Goal: Information Seeking & Learning: Learn about a topic

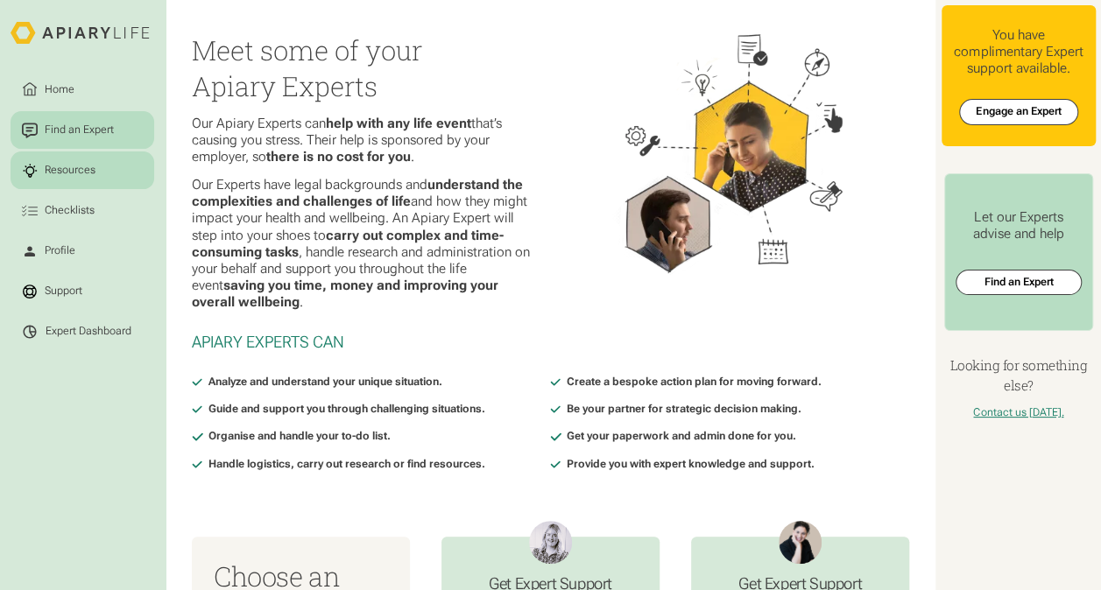
click at [80, 180] on link "Resources" at bounding box center [83, 171] width 144 height 38
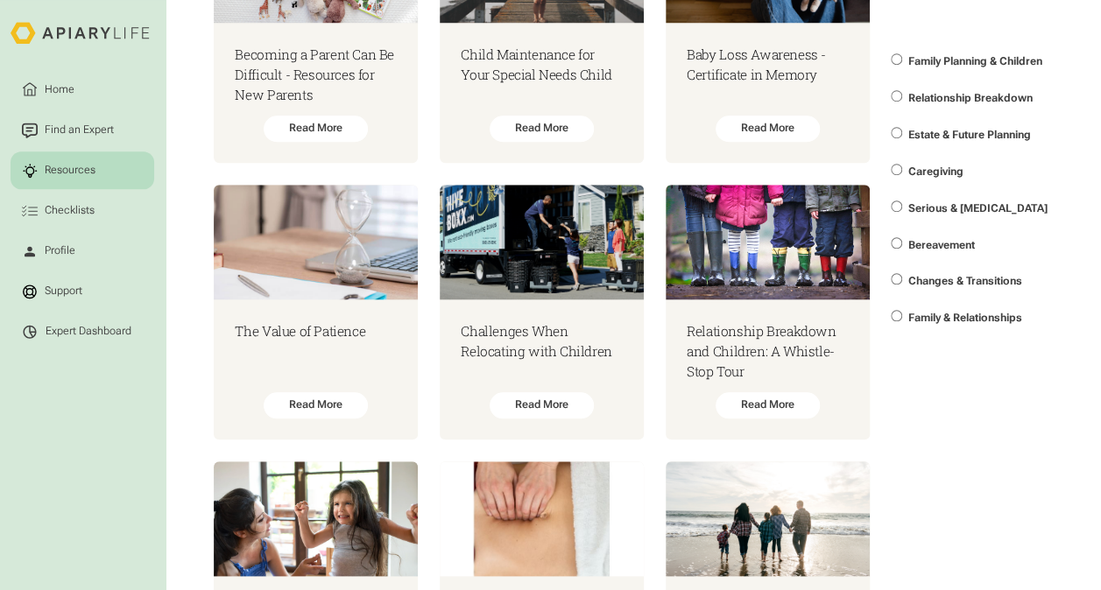
scroll to position [701, 0]
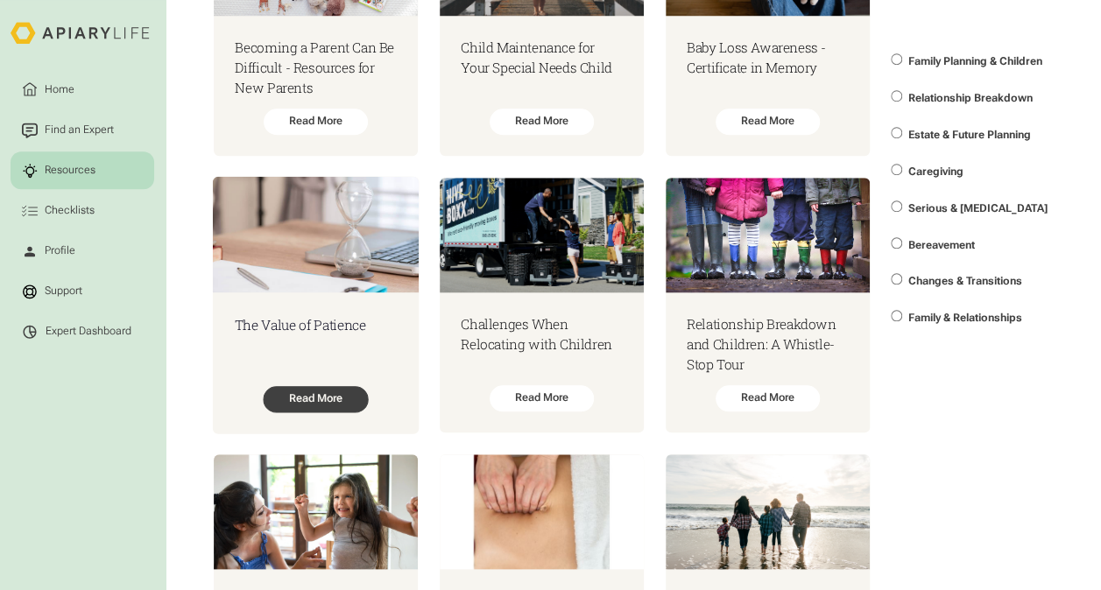
click at [343, 398] on div "Read More" at bounding box center [315, 399] width 105 height 26
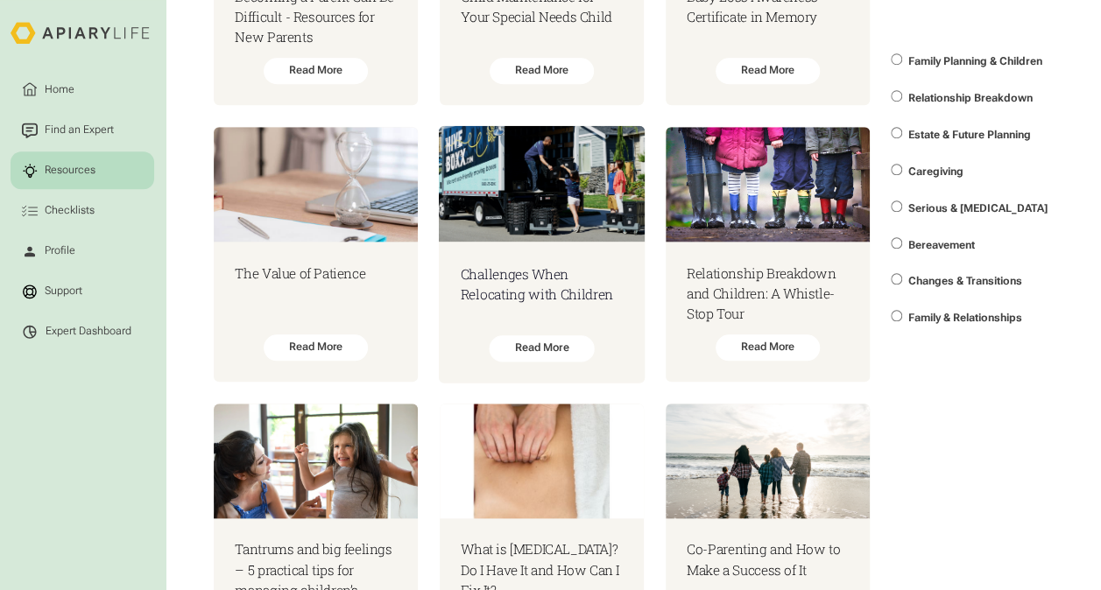
scroll to position [788, 0]
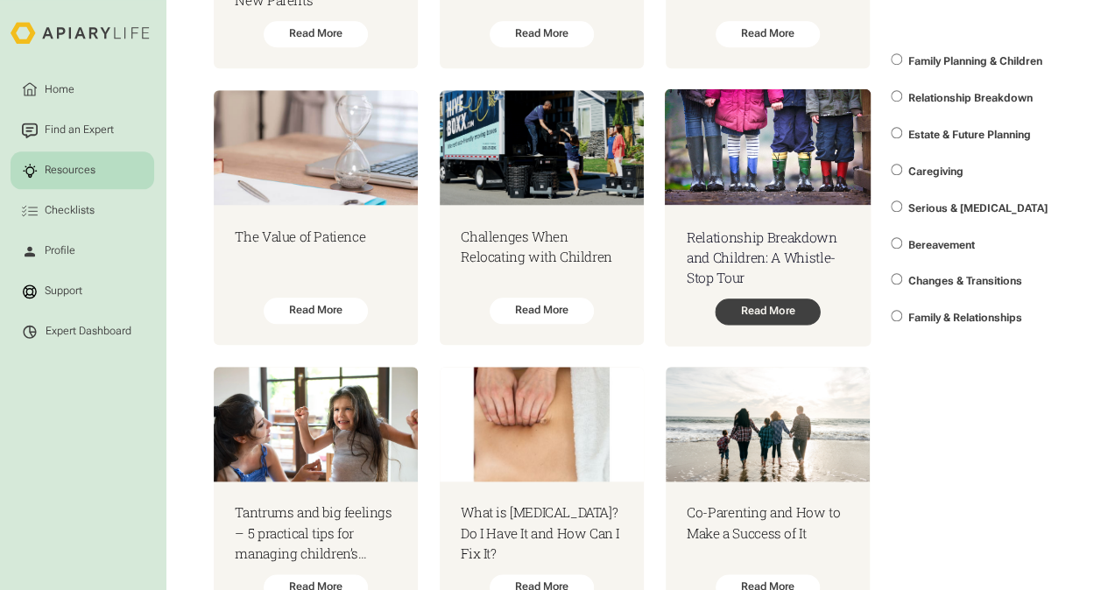
click at [799, 314] on div "Read More" at bounding box center [767, 312] width 105 height 26
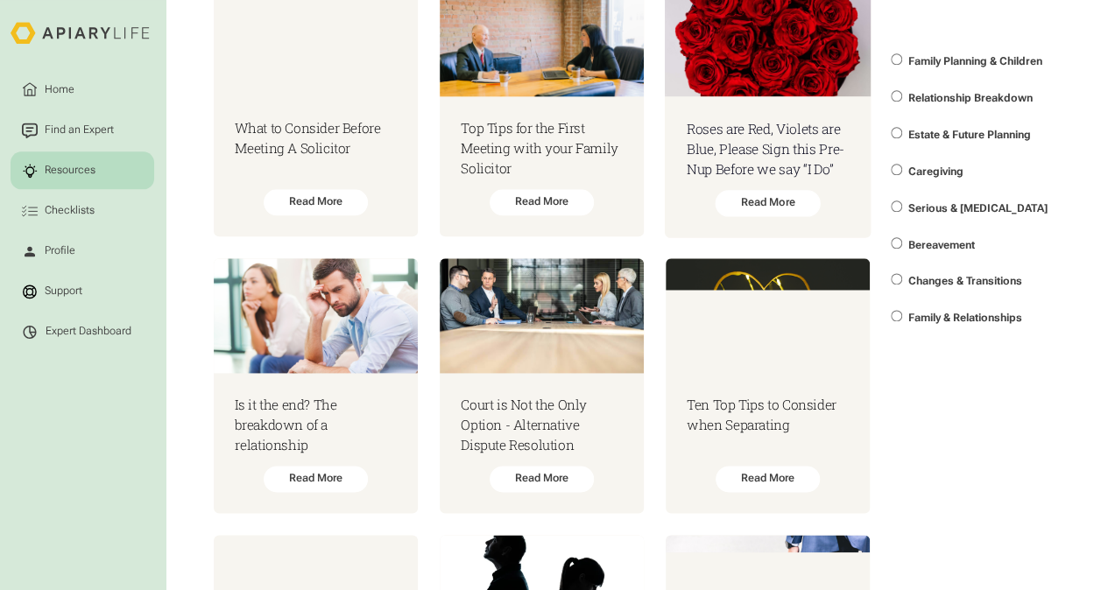
scroll to position [4380, 0]
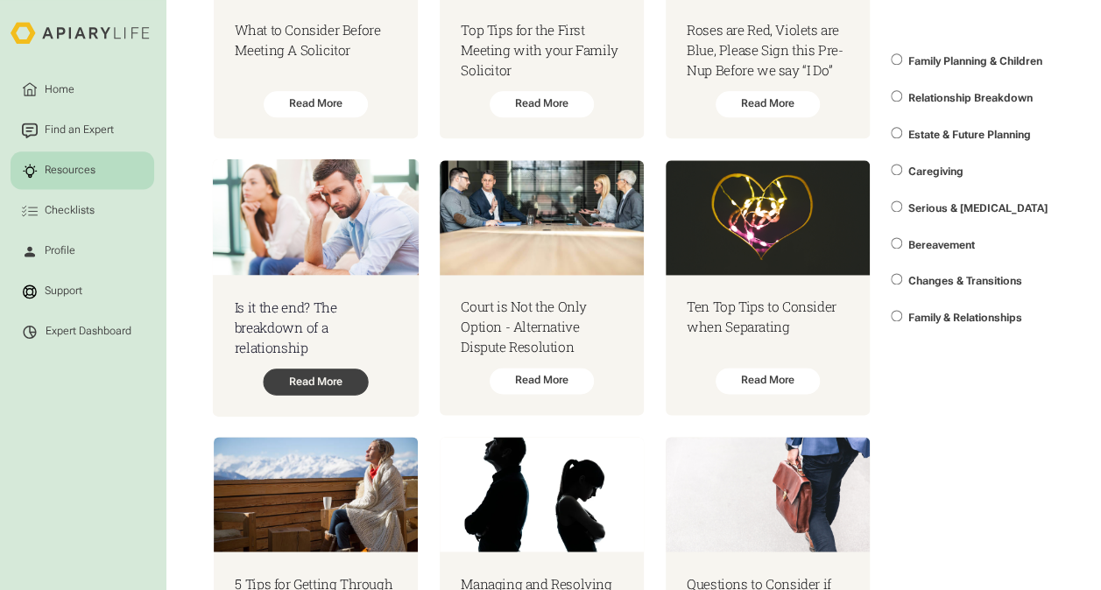
click at [293, 395] on div "Read More" at bounding box center [315, 382] width 105 height 26
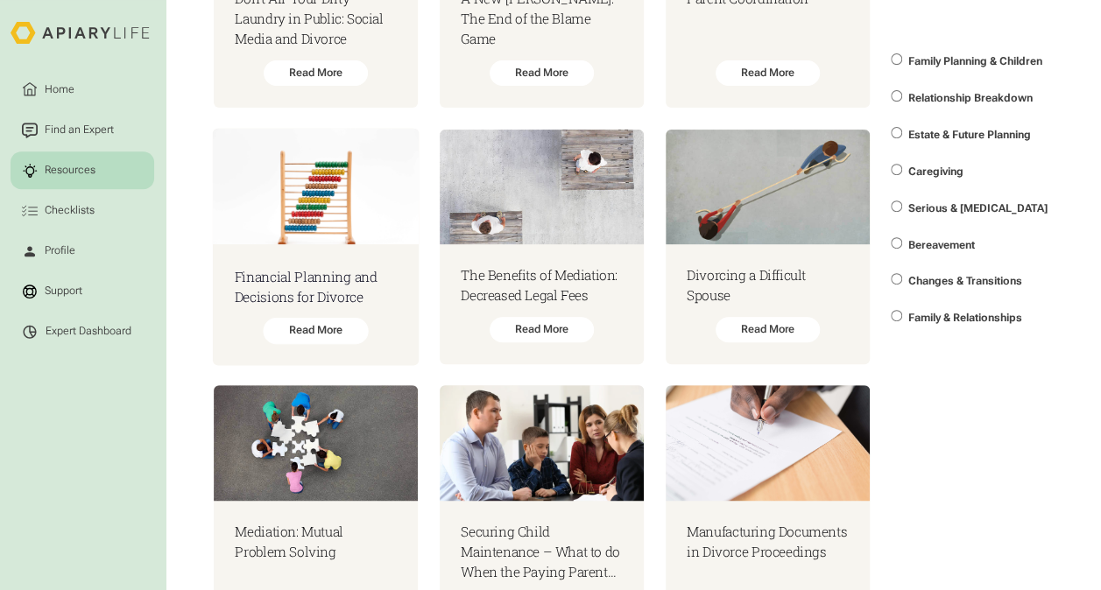
scroll to position [6920, 0]
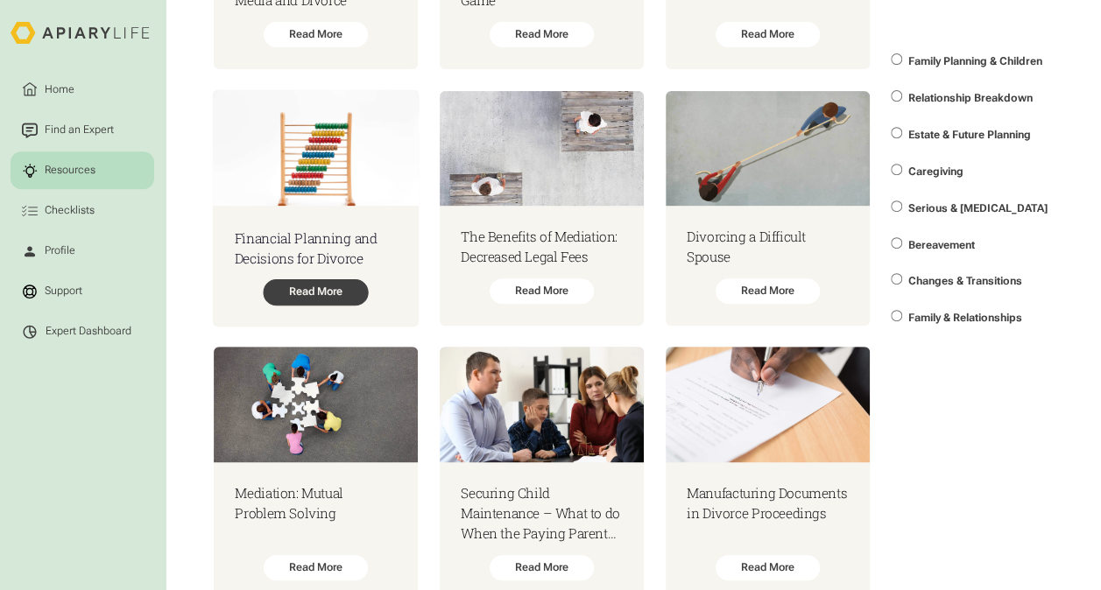
click at [321, 305] on div "Read More" at bounding box center [315, 292] width 105 height 26
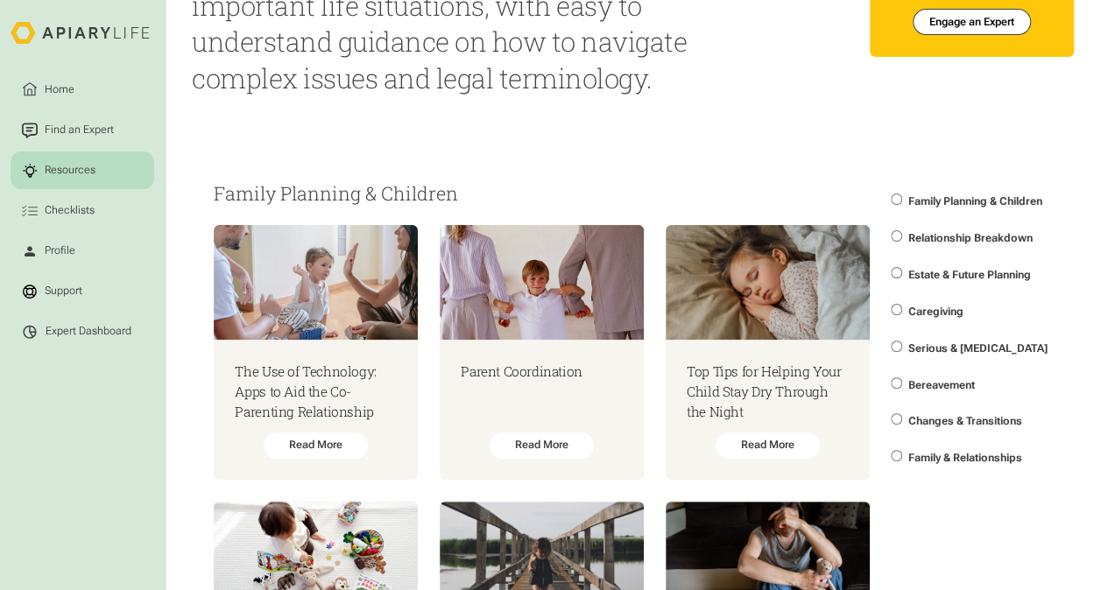
scroll to position [175, 0]
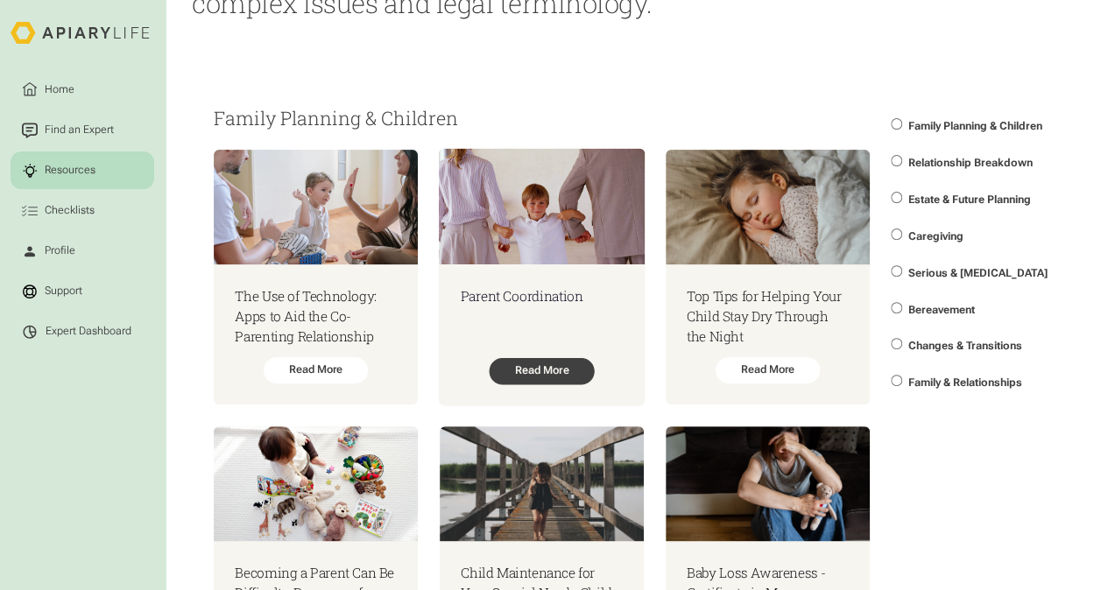
click at [545, 384] on div "Read More" at bounding box center [541, 371] width 105 height 26
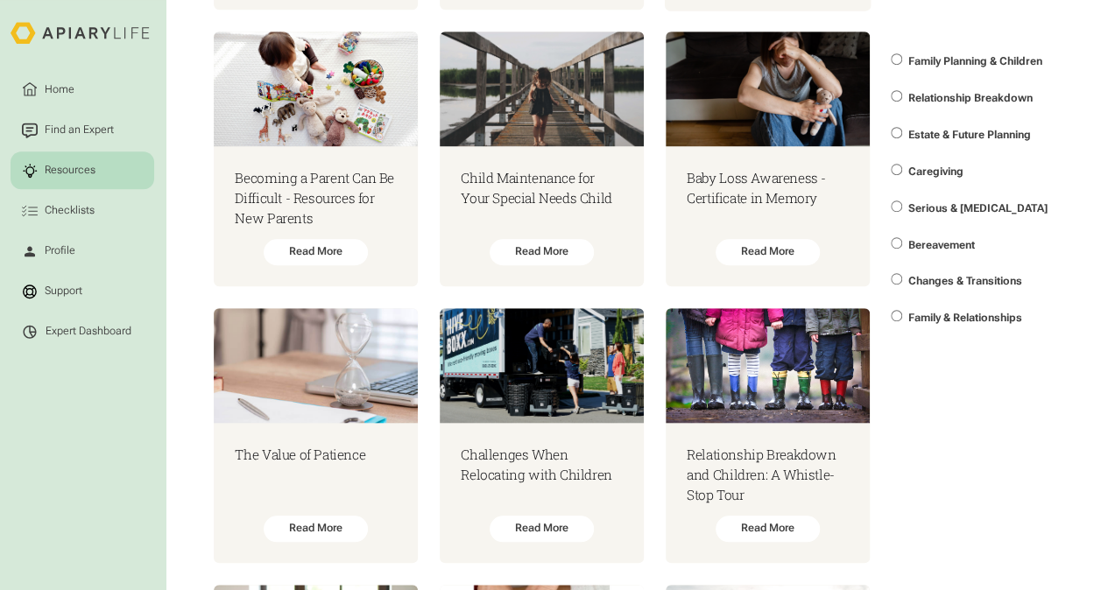
scroll to position [613, 0]
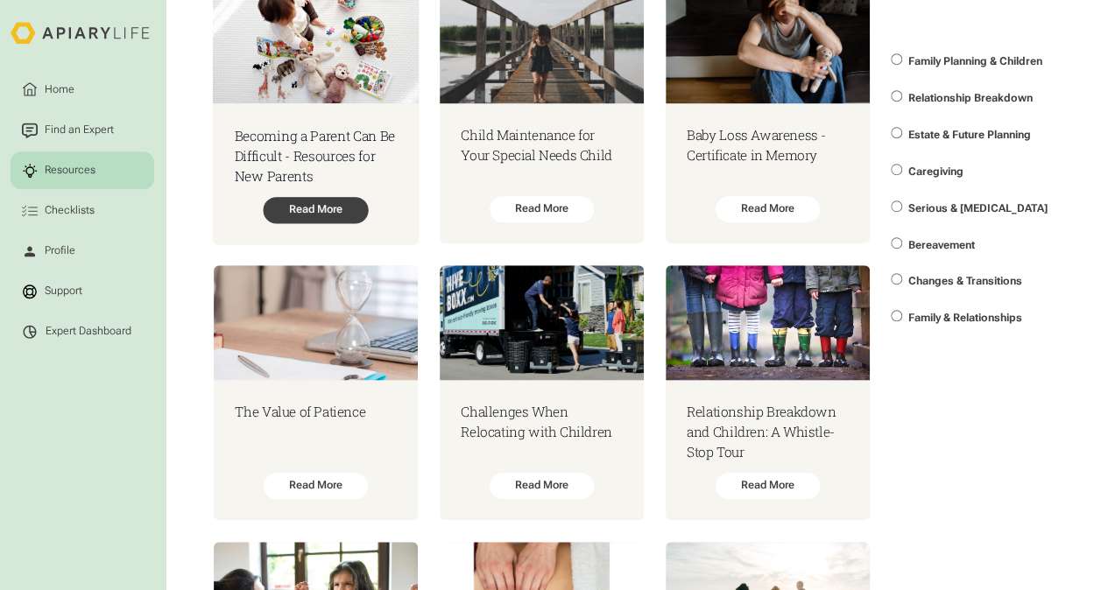
click at [308, 204] on div "Read More" at bounding box center [315, 210] width 105 height 26
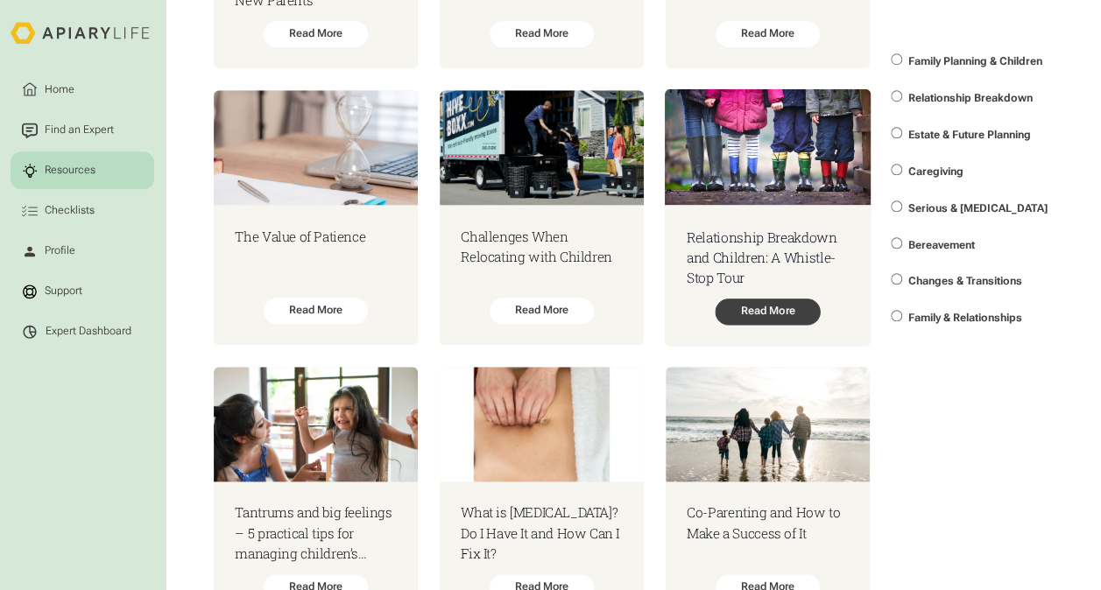
click at [771, 310] on div "Read More" at bounding box center [767, 312] width 105 height 26
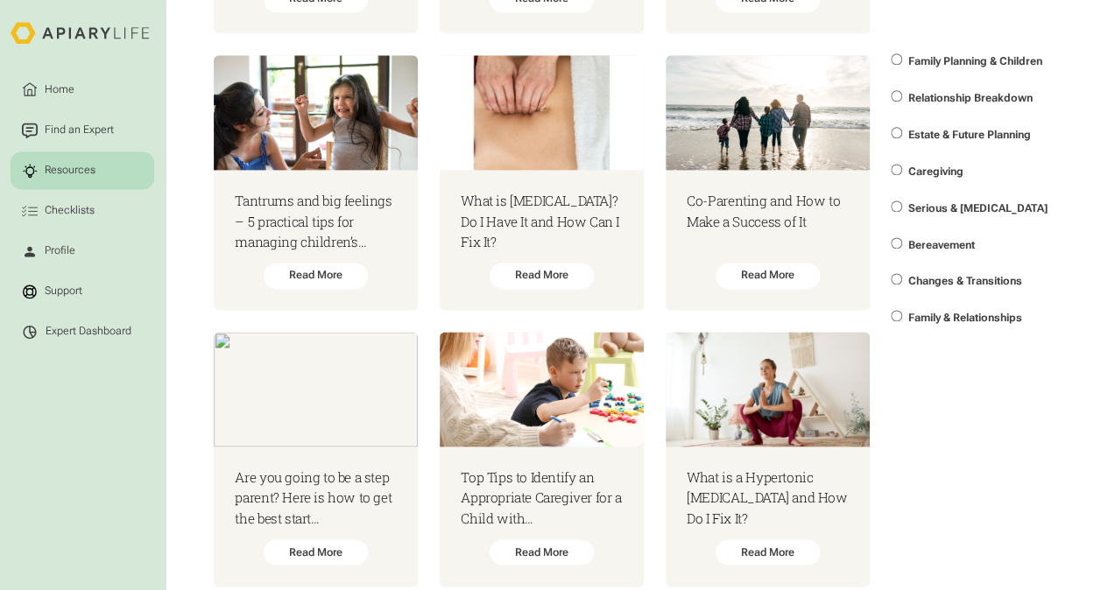
scroll to position [1139, 0]
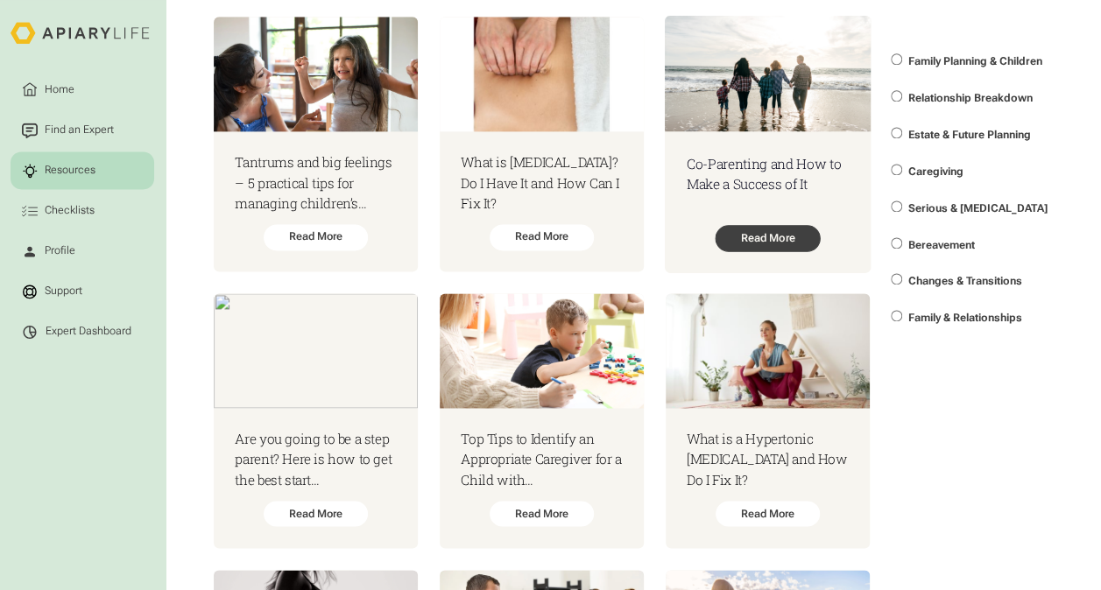
click at [806, 251] on div "Read More" at bounding box center [767, 238] width 105 height 26
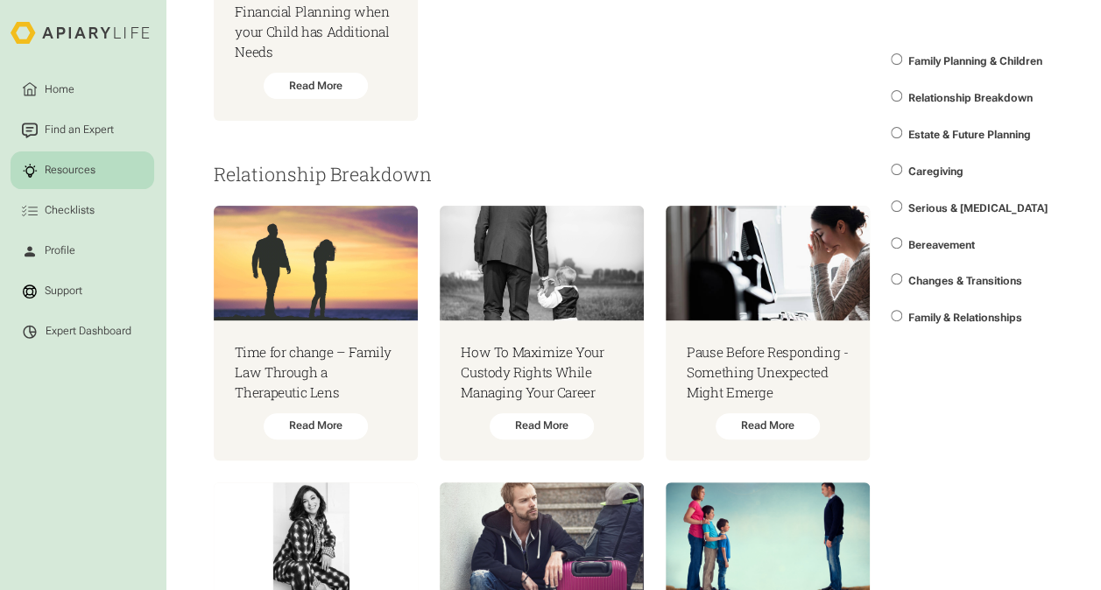
scroll to position [3679, 0]
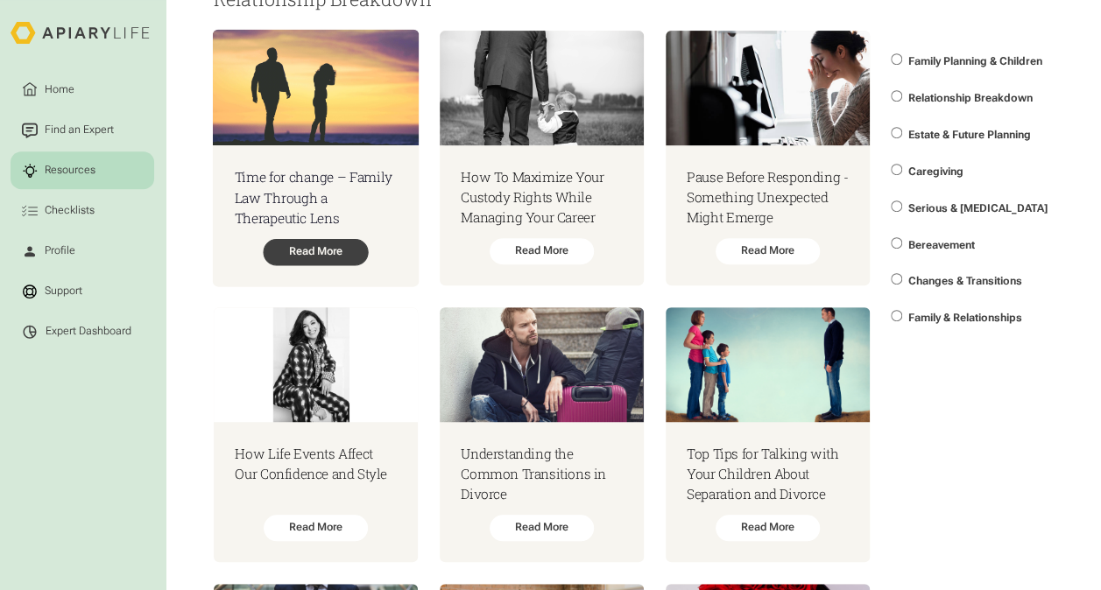
click at [316, 262] on div "Read More" at bounding box center [315, 252] width 105 height 26
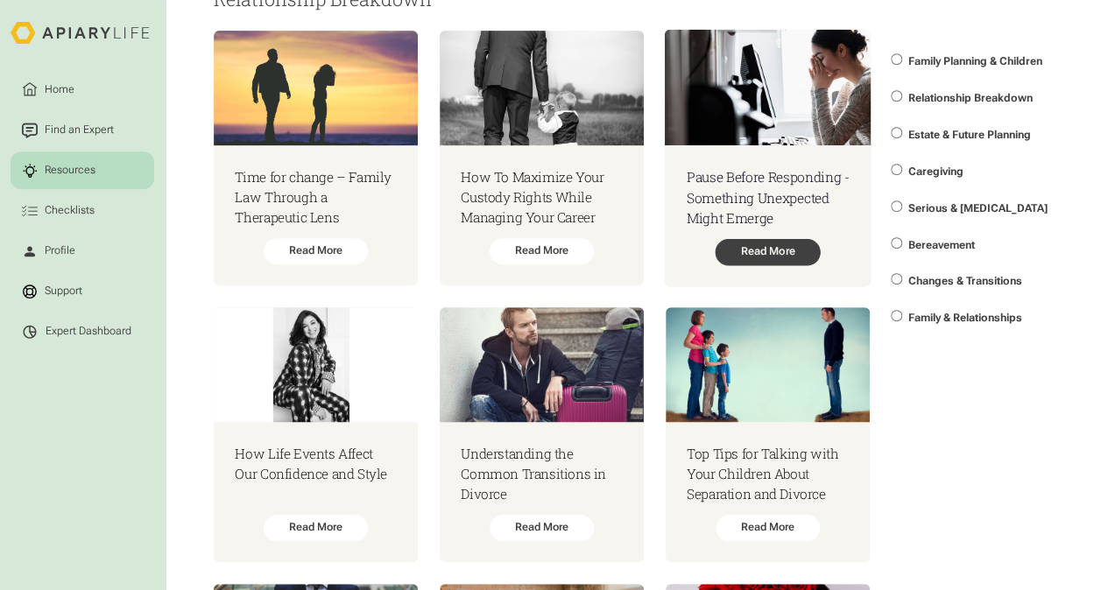
click at [748, 263] on div "Read More" at bounding box center [767, 252] width 105 height 26
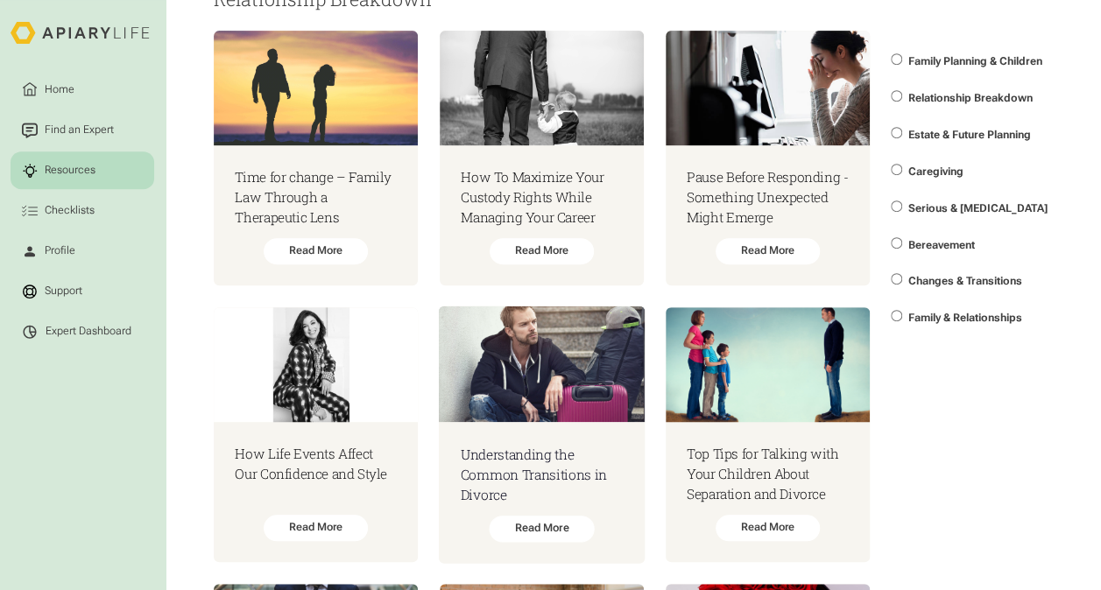
scroll to position [3854, 0]
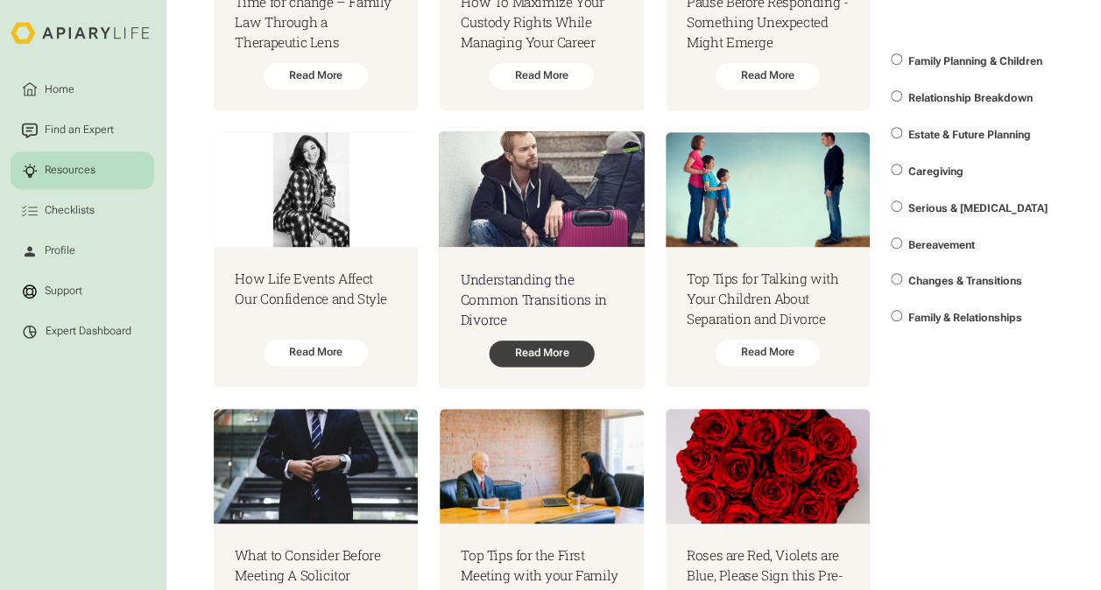
click at [524, 367] on div "Read More" at bounding box center [541, 354] width 105 height 26
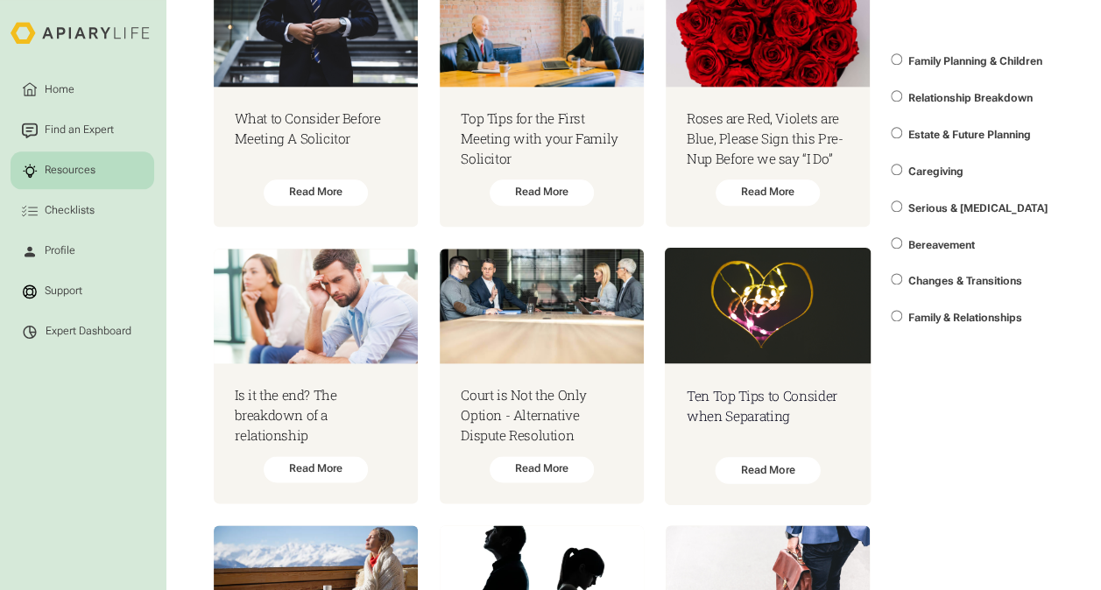
scroll to position [4292, 0]
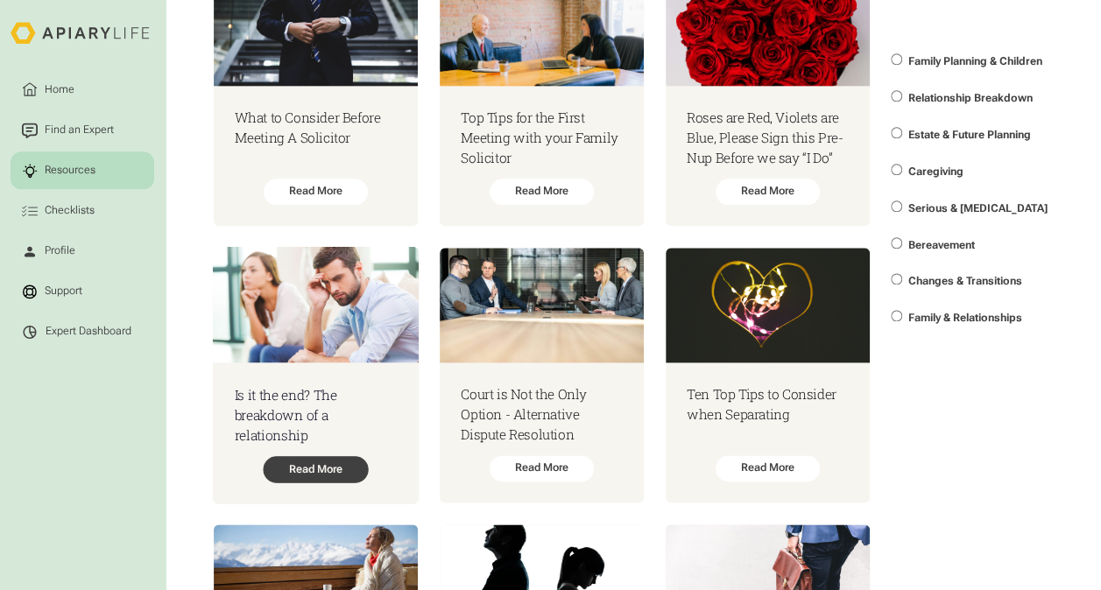
click at [346, 475] on div "Read More" at bounding box center [315, 469] width 105 height 26
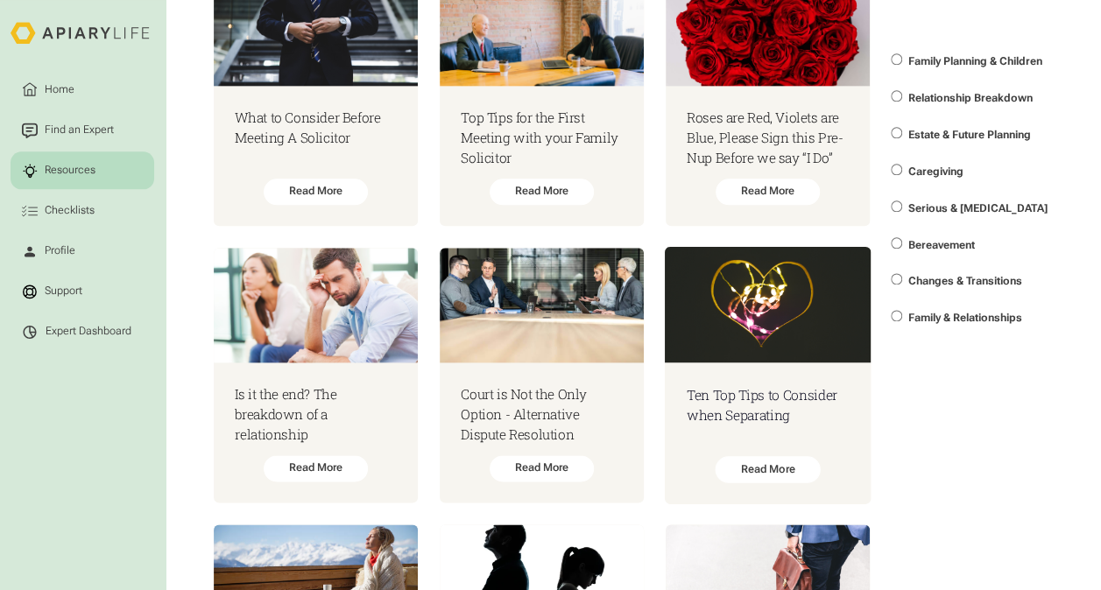
scroll to position [4380, 0]
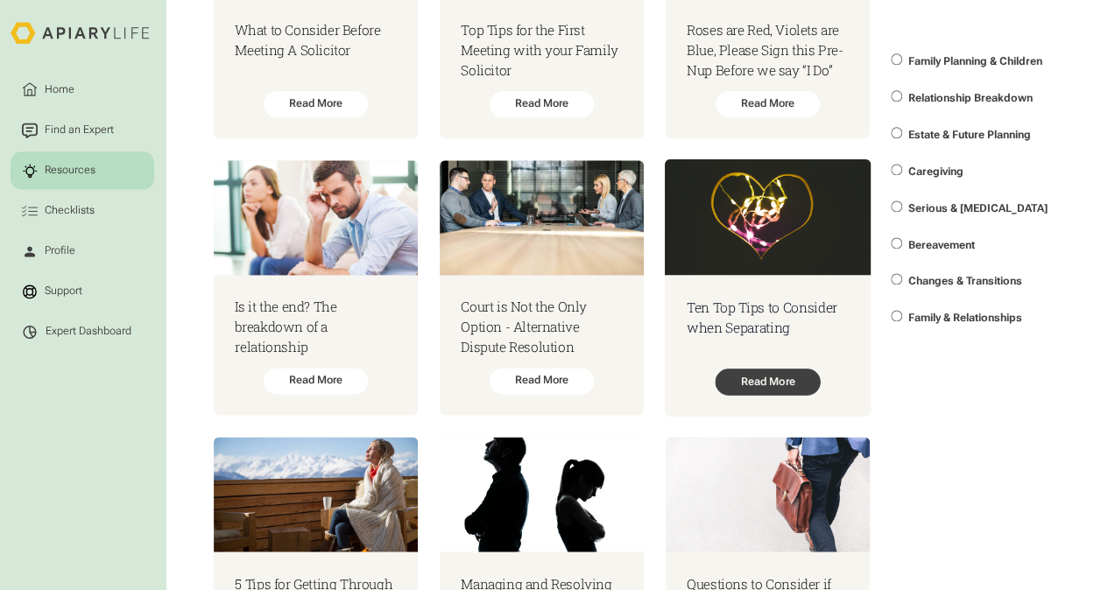
click at [766, 395] on div "Read More" at bounding box center [767, 382] width 105 height 26
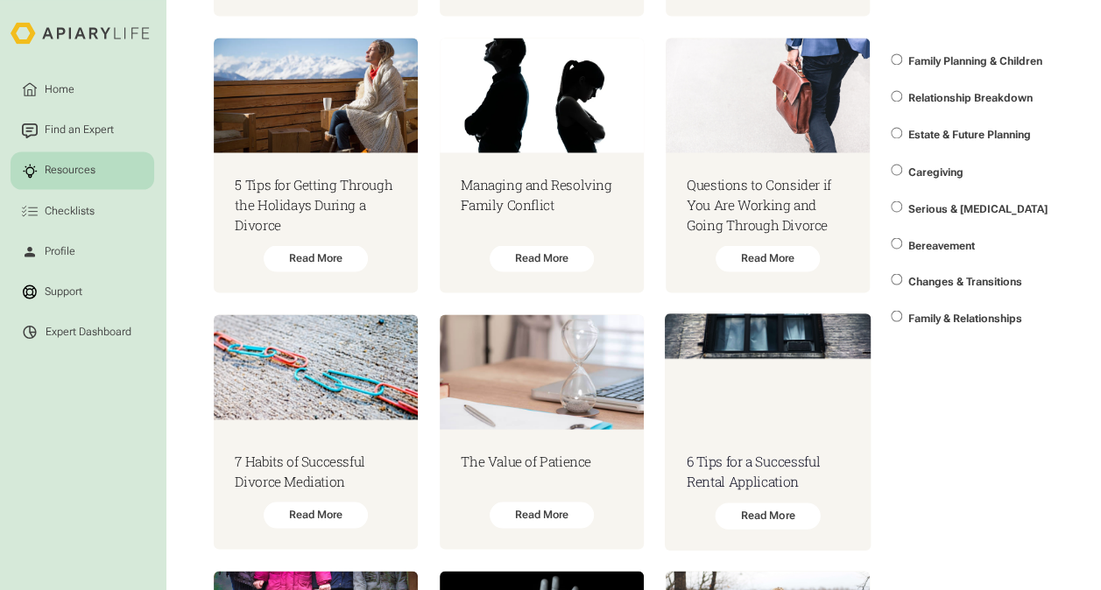
scroll to position [4818, 0]
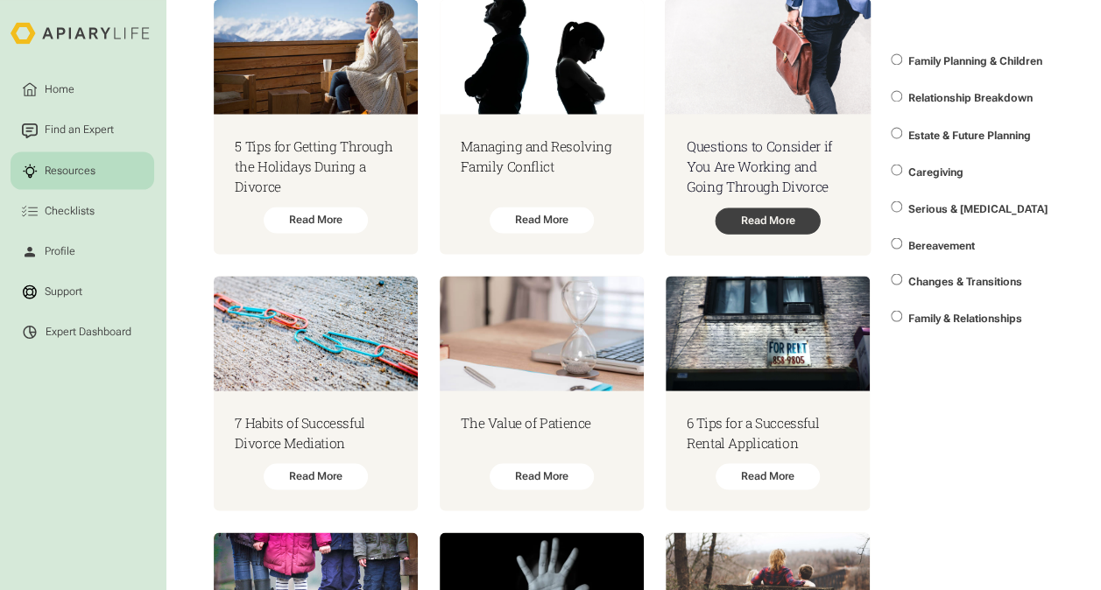
click at [763, 229] on div "Read More" at bounding box center [767, 221] width 105 height 26
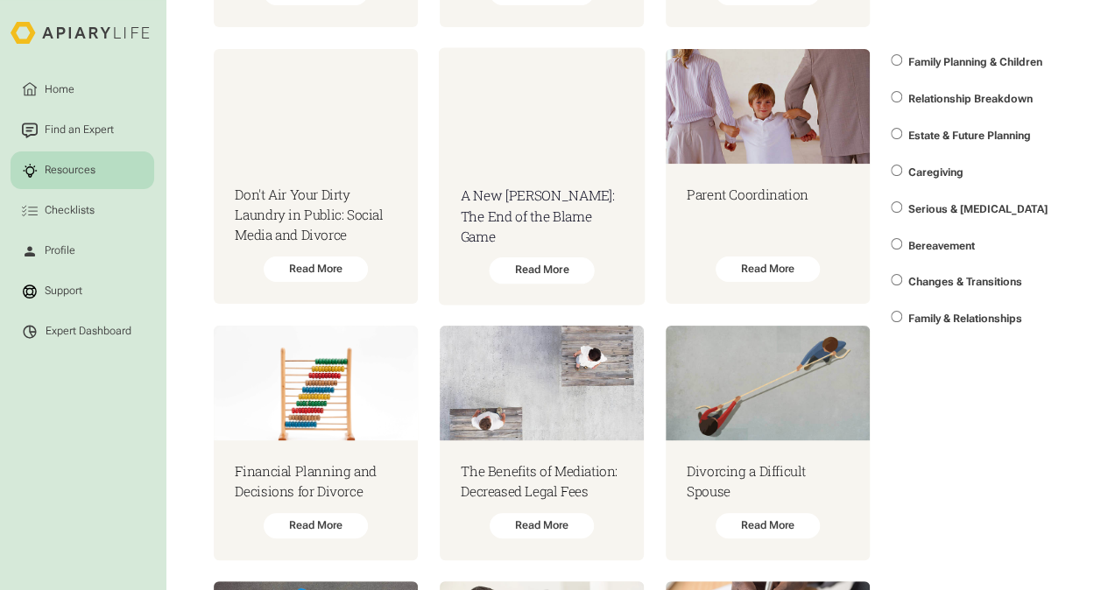
scroll to position [6745, 0]
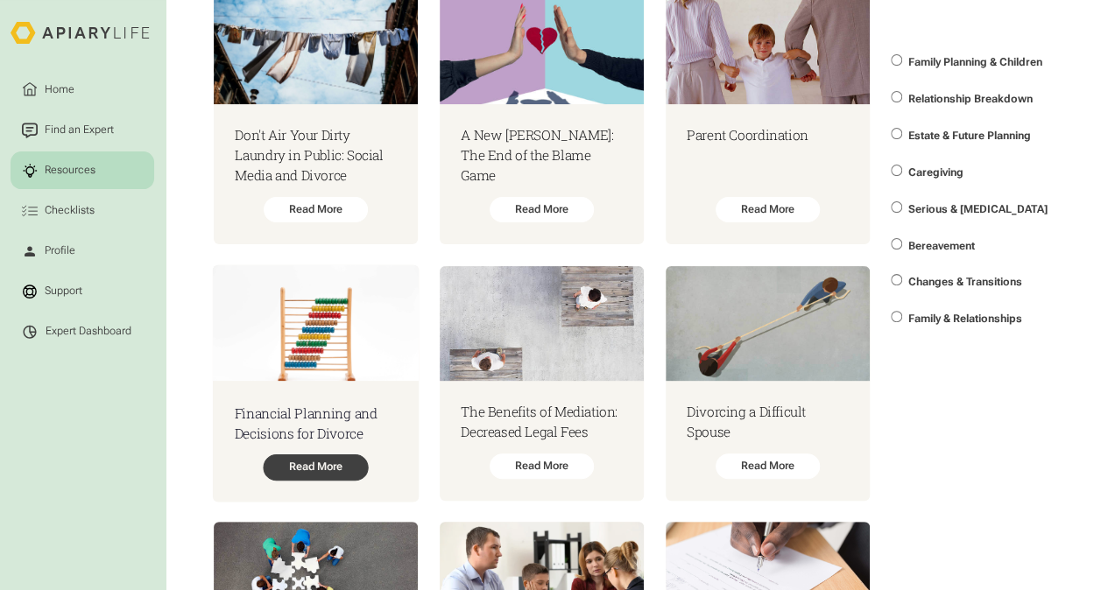
click at [328, 480] on div "Read More" at bounding box center [315, 467] width 105 height 26
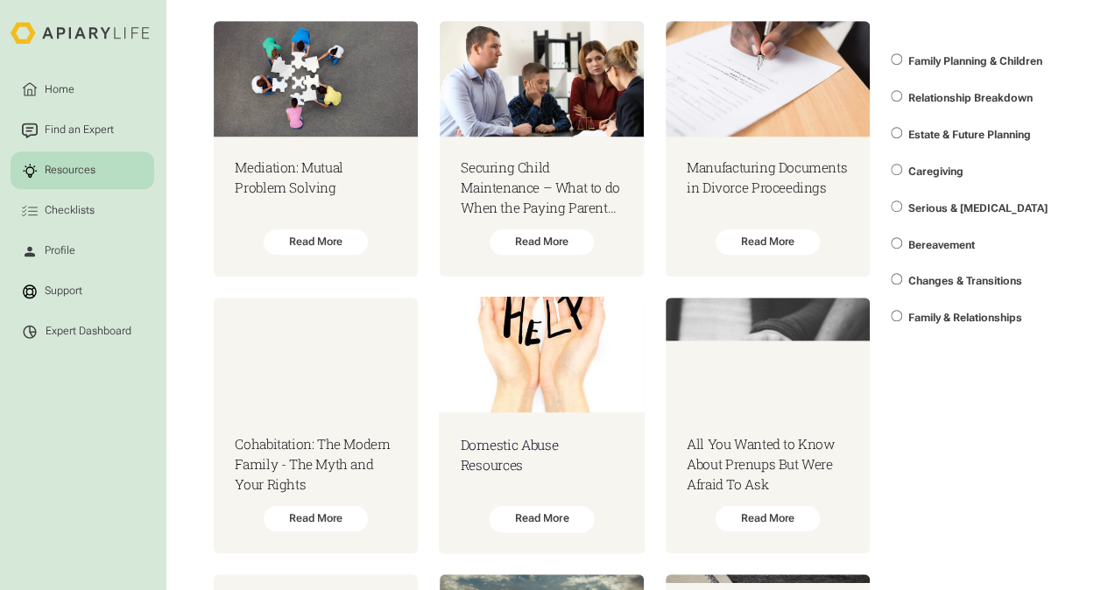
scroll to position [7270, 0]
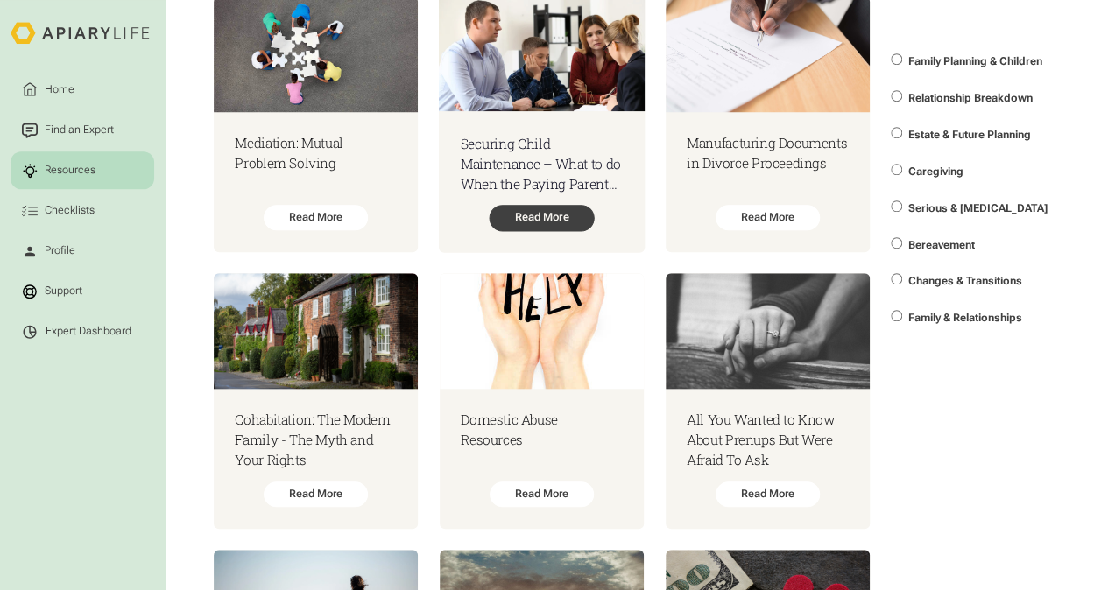
click at [552, 231] on div "Read More" at bounding box center [541, 218] width 105 height 26
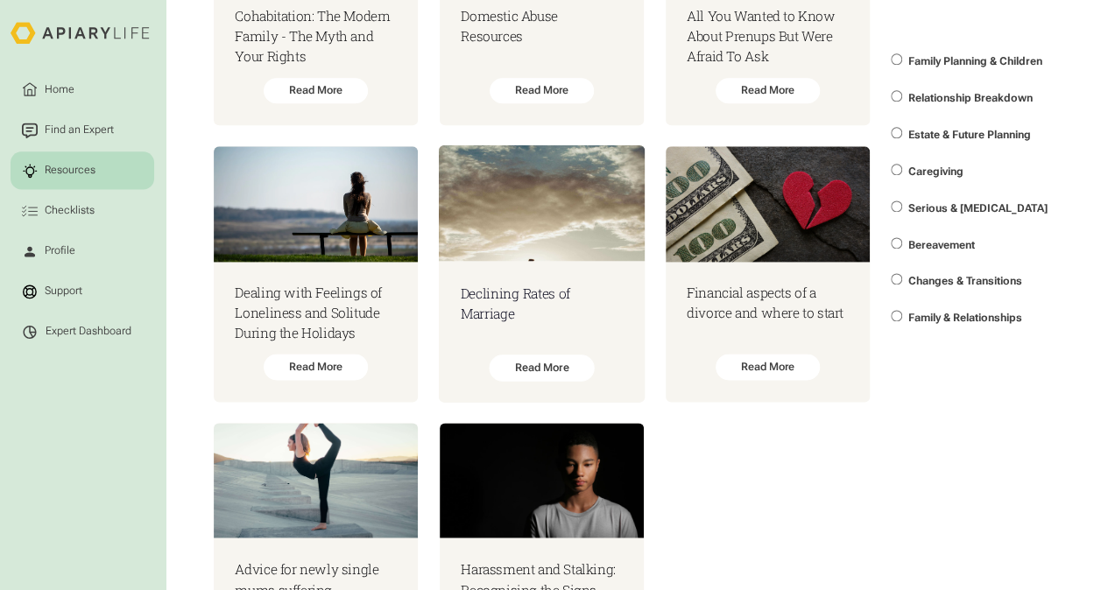
scroll to position [7621, 0]
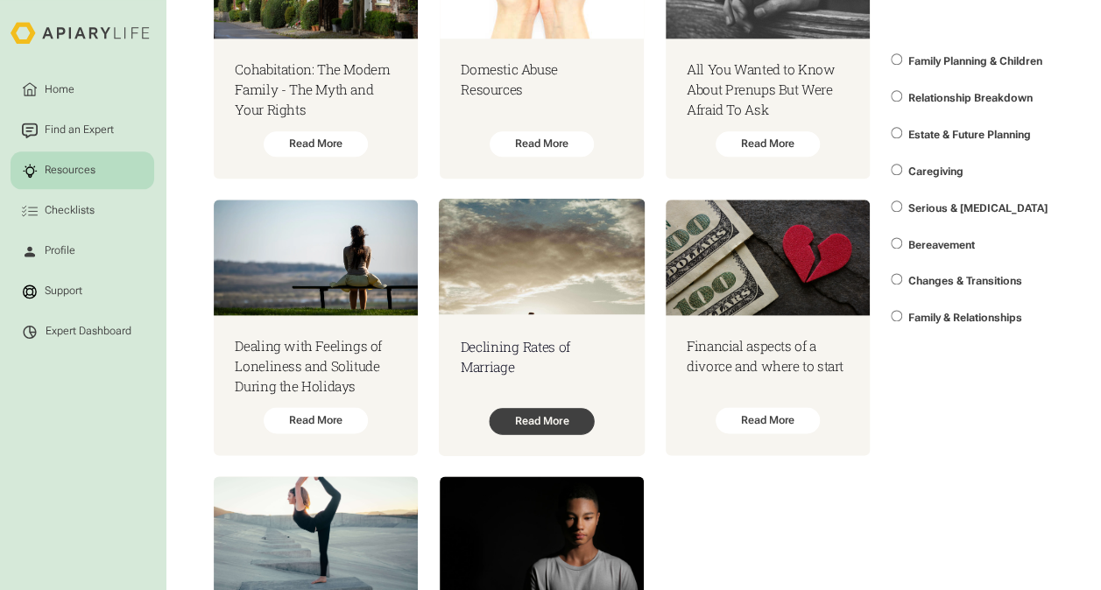
click at [534, 427] on div "Read More" at bounding box center [541, 421] width 105 height 26
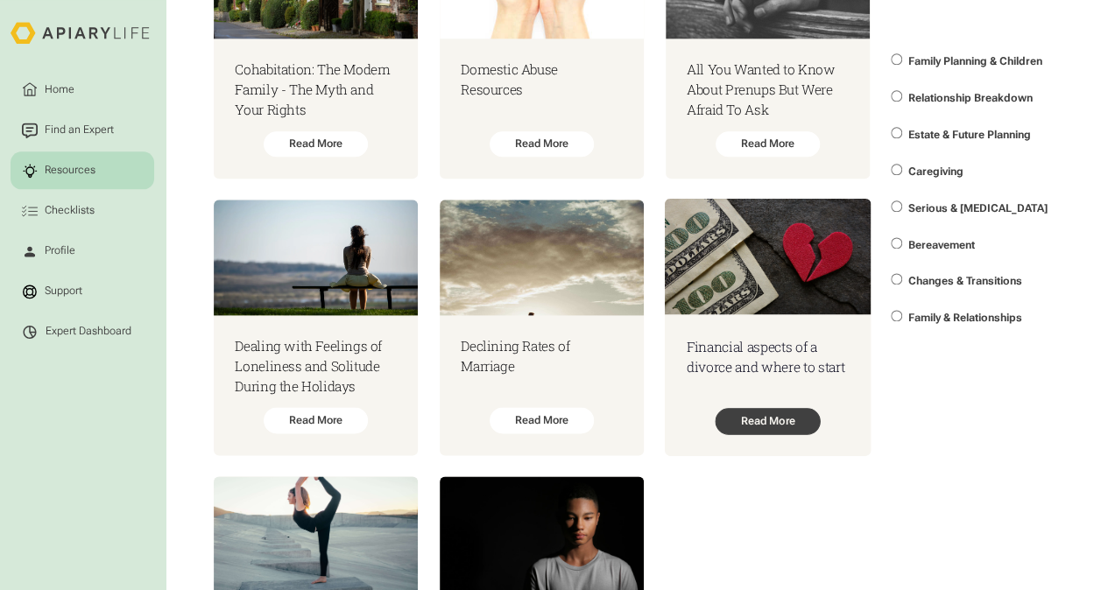
click at [766, 433] on div "Read More" at bounding box center [767, 421] width 105 height 26
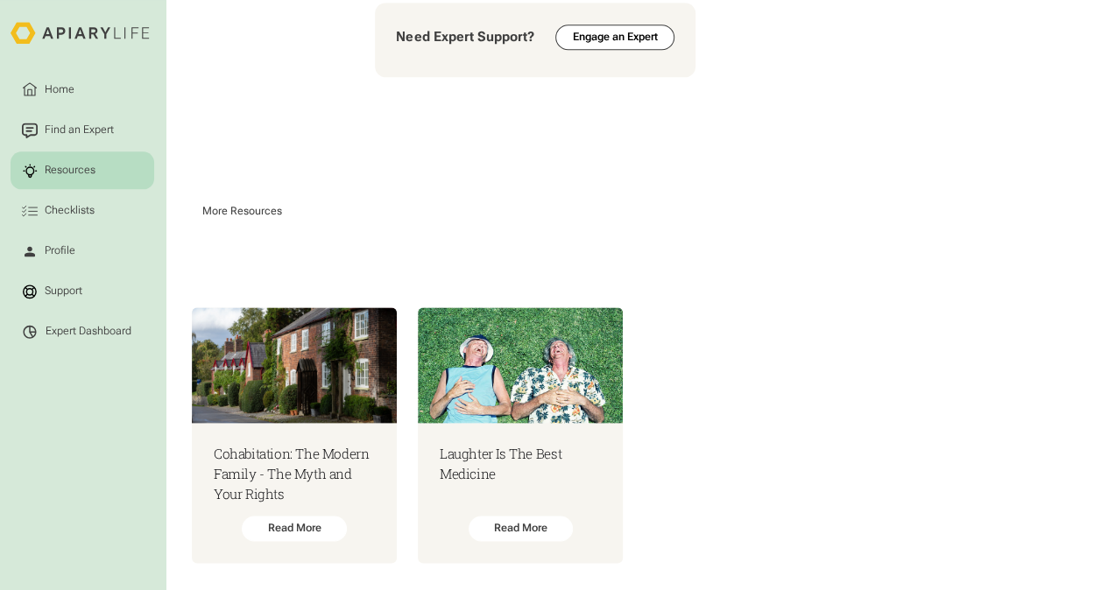
scroll to position [4171, 0]
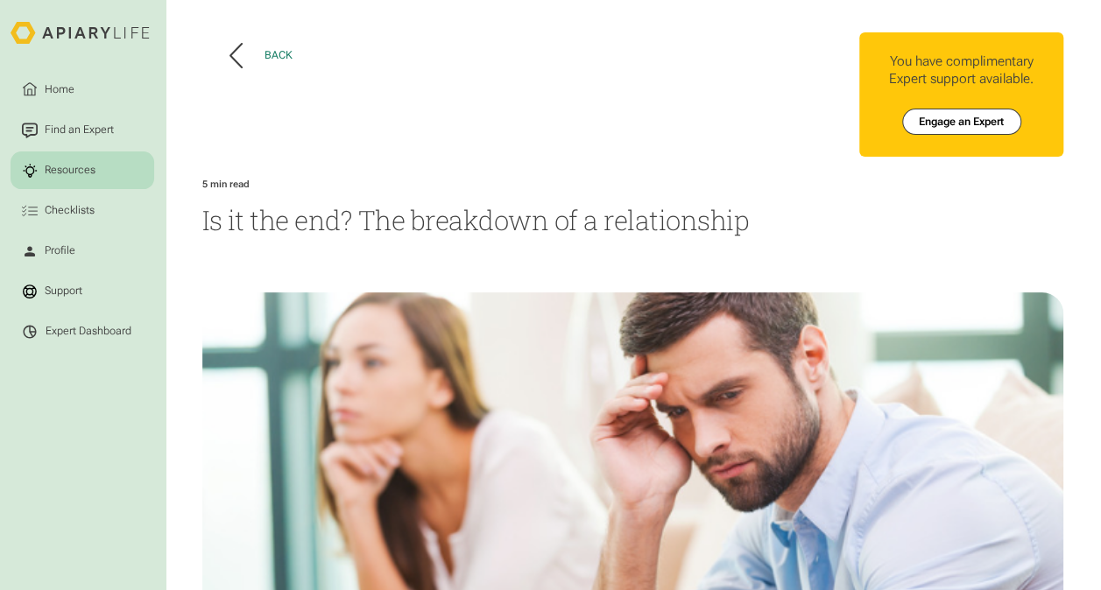
click at [240, 47] on button "Back" at bounding box center [260, 55] width 63 height 25
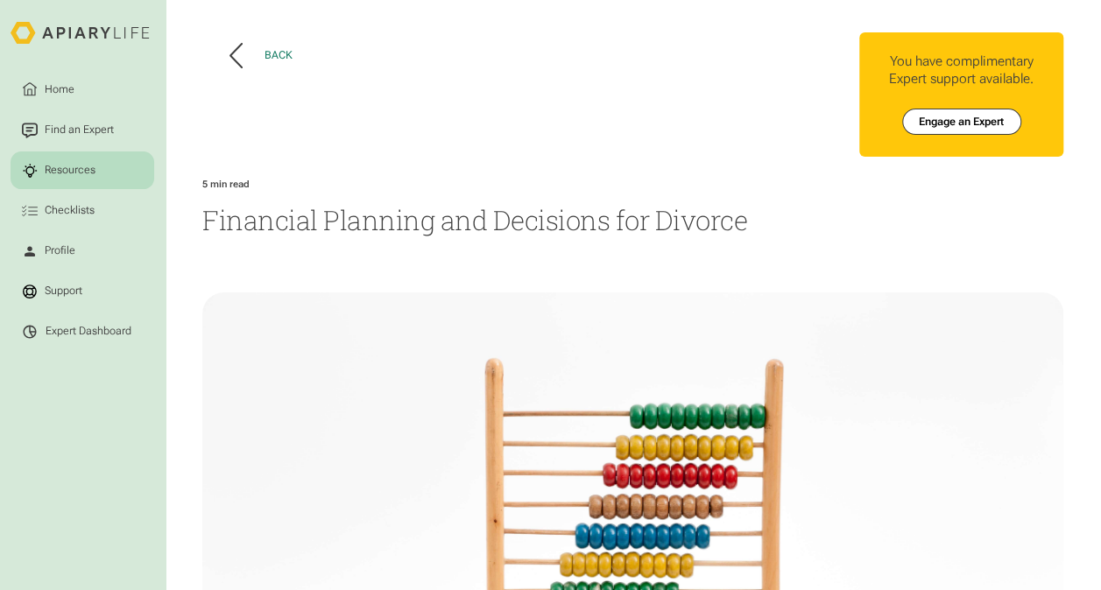
click at [258, 60] on button "Back" at bounding box center [260, 55] width 63 height 25
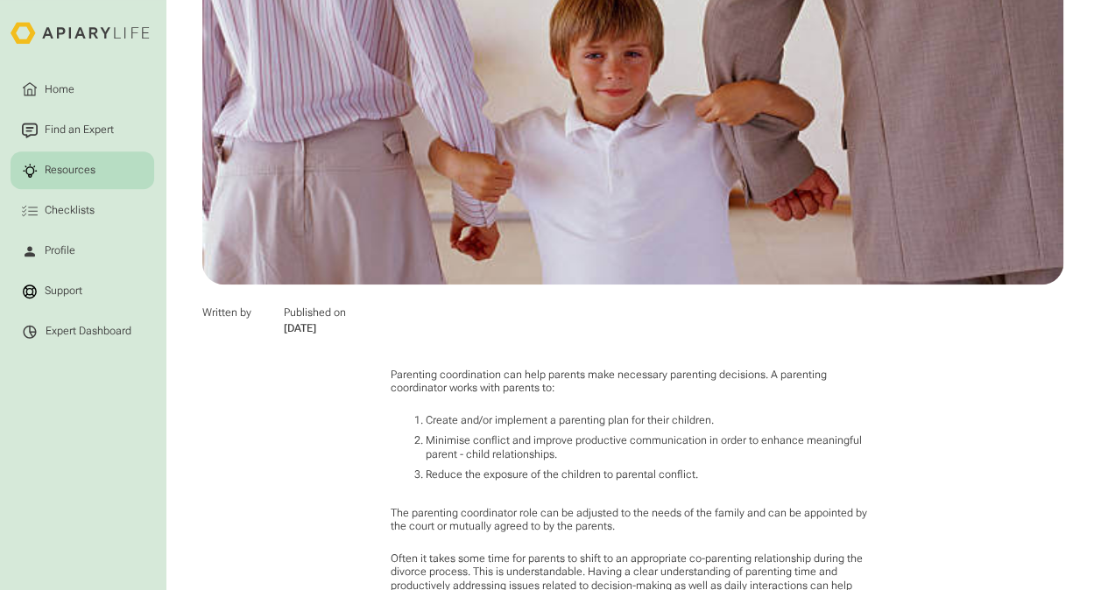
scroll to position [526, 0]
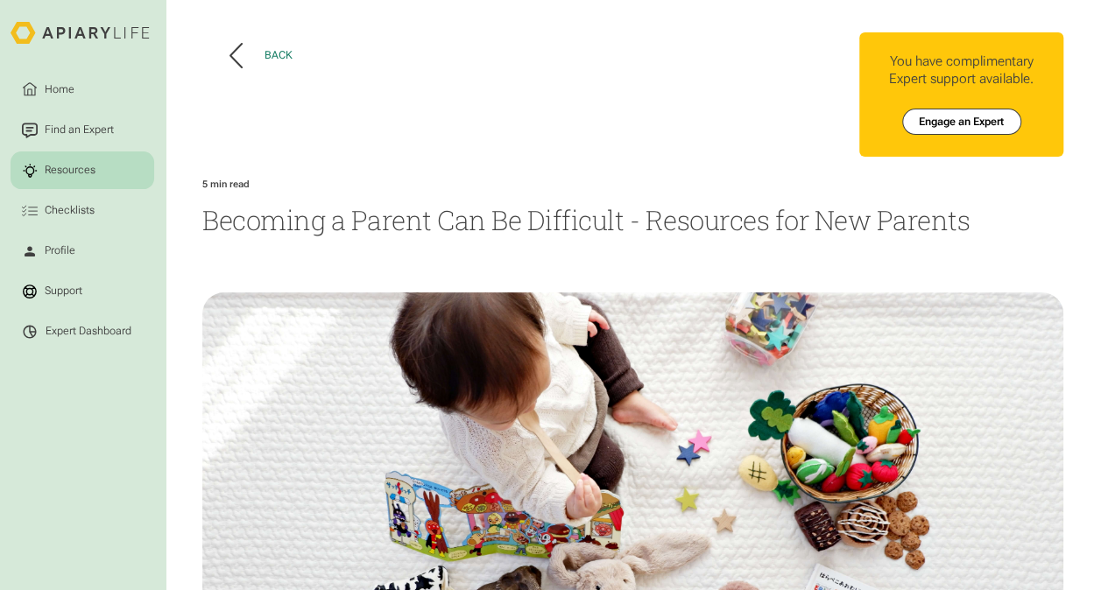
click at [279, 54] on div "Back" at bounding box center [278, 55] width 28 height 13
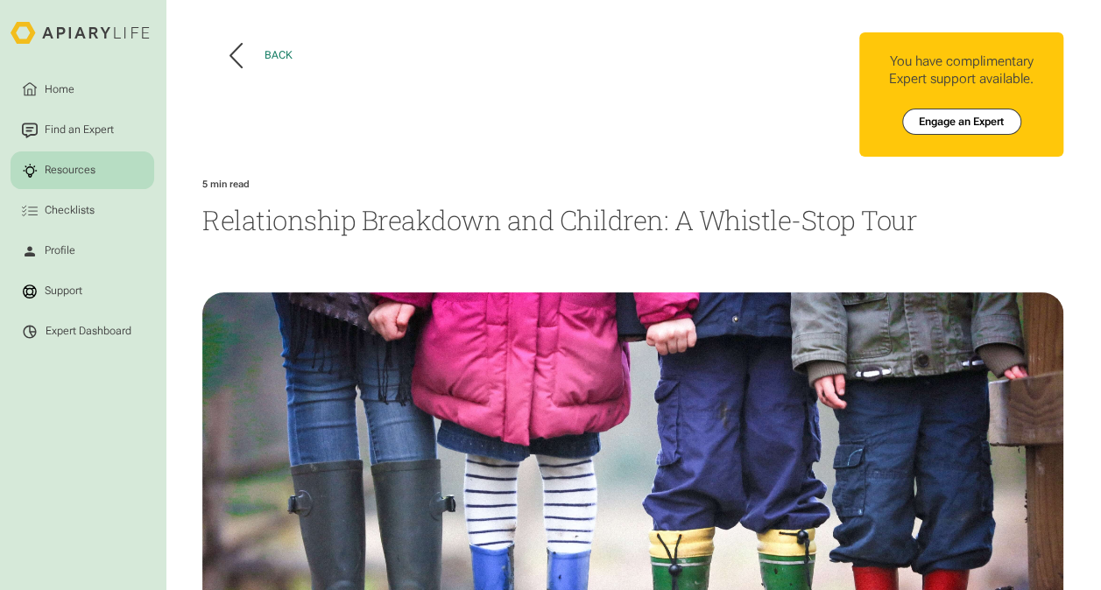
click at [265, 46] on button "Back" at bounding box center [260, 55] width 63 height 25
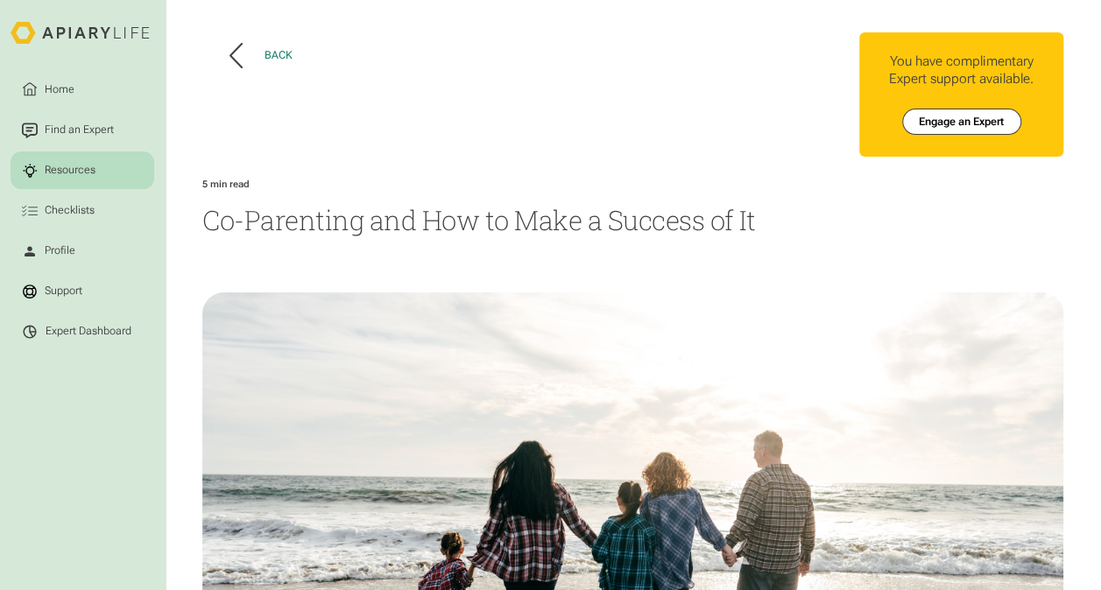
click at [270, 54] on div "Back" at bounding box center [278, 55] width 28 height 13
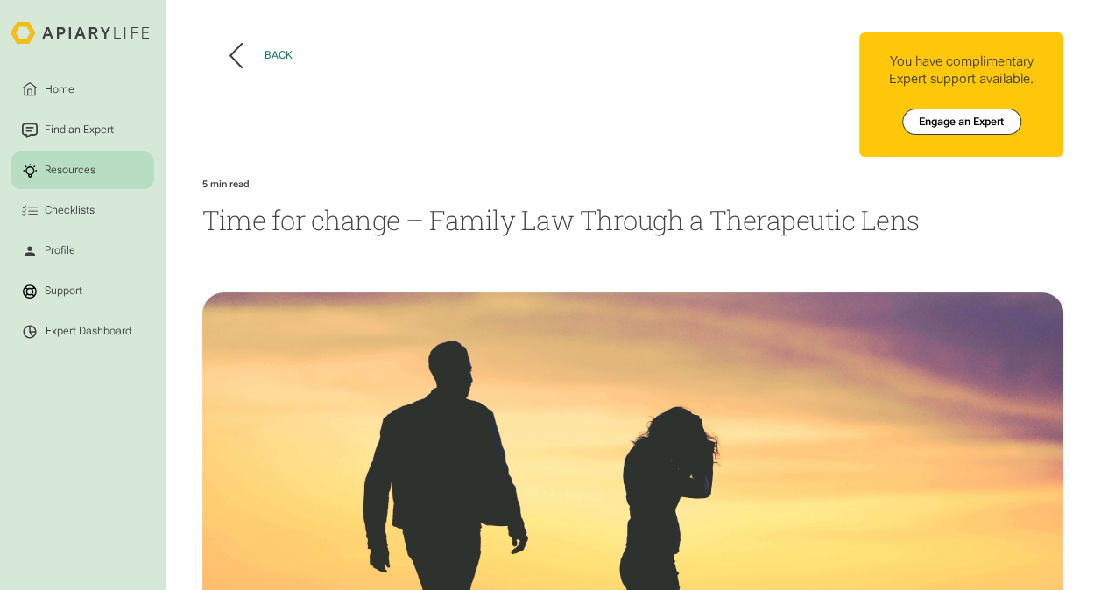
click at [244, 46] on button "Back" at bounding box center [260, 55] width 63 height 25
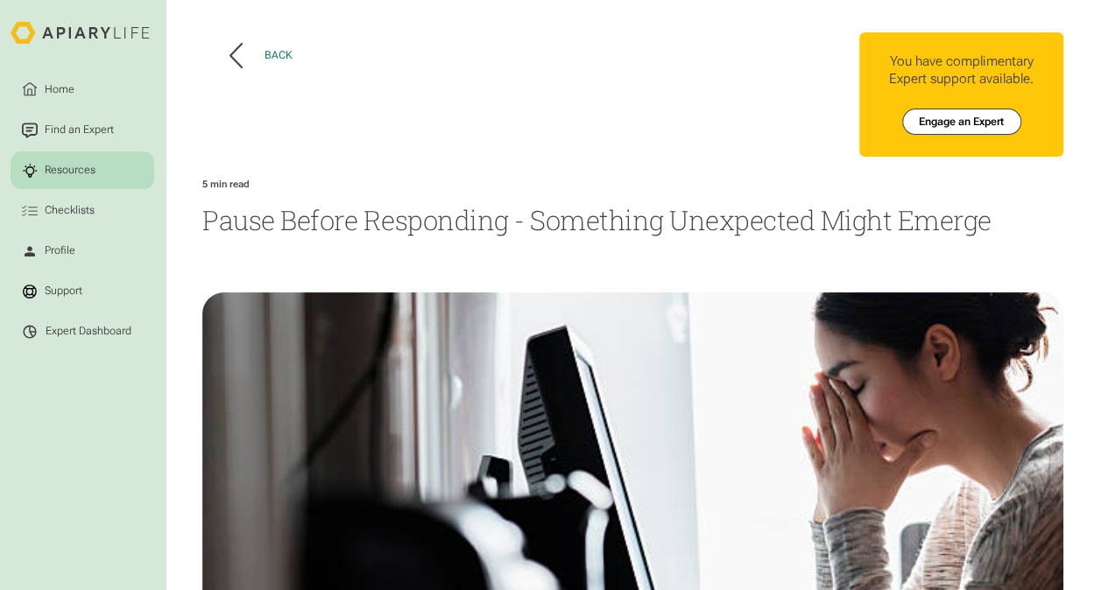
click at [280, 49] on div "Back" at bounding box center [278, 55] width 28 height 13
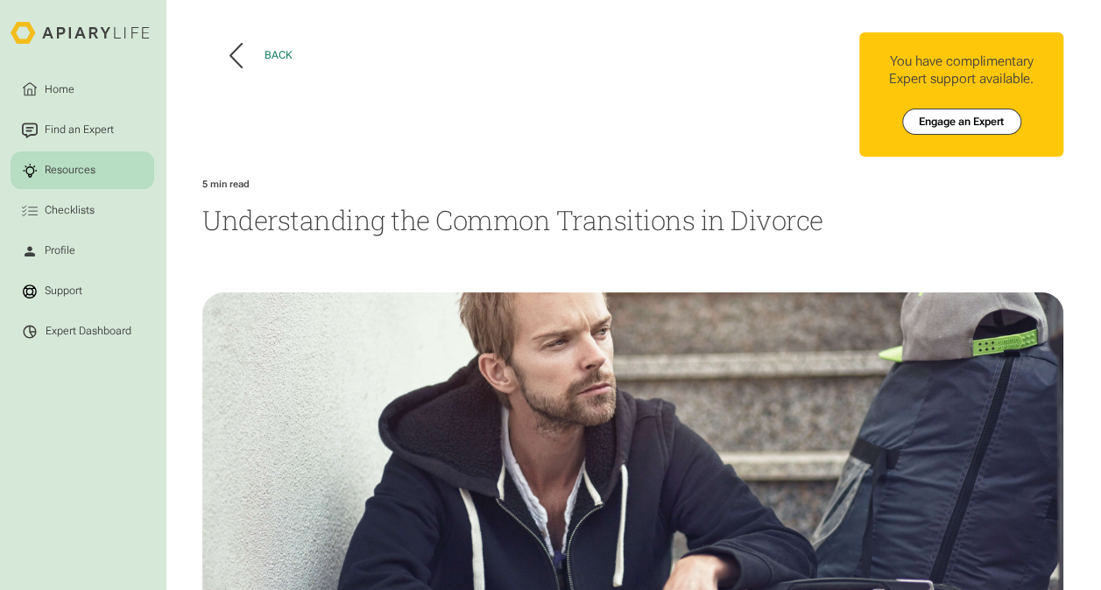
click at [283, 56] on div "Back" at bounding box center [278, 55] width 28 height 13
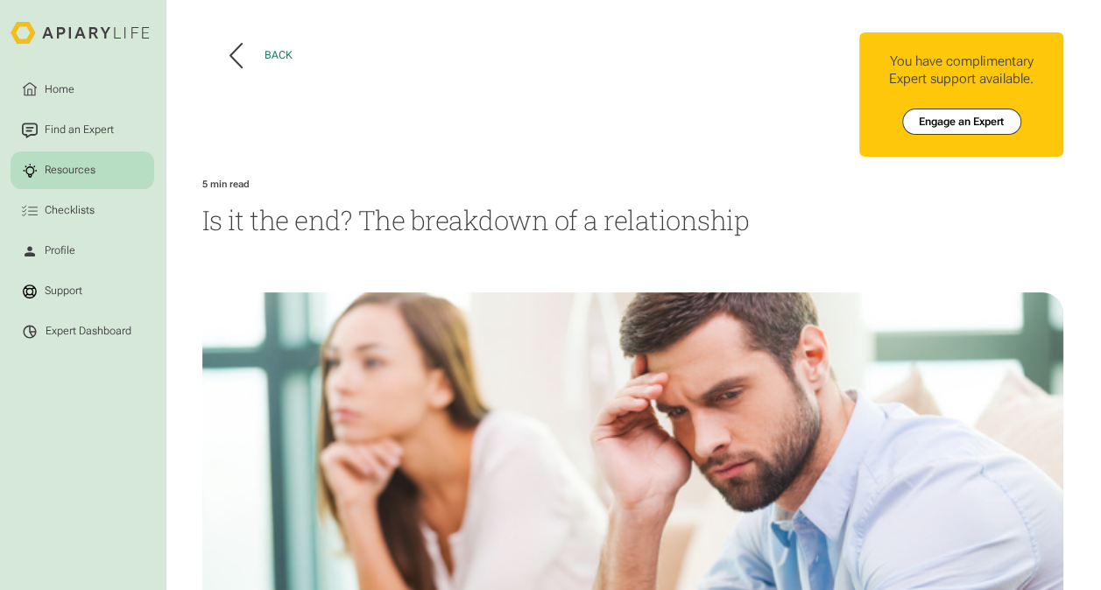
click at [254, 54] on button "Back" at bounding box center [260, 55] width 63 height 25
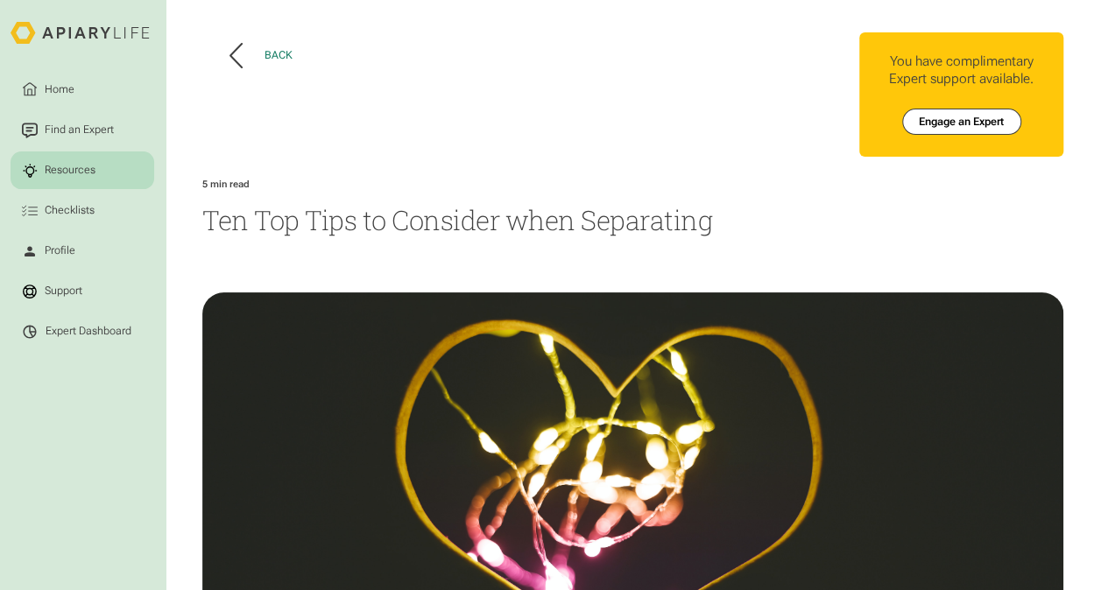
click at [270, 56] on div "Back" at bounding box center [278, 55] width 28 height 13
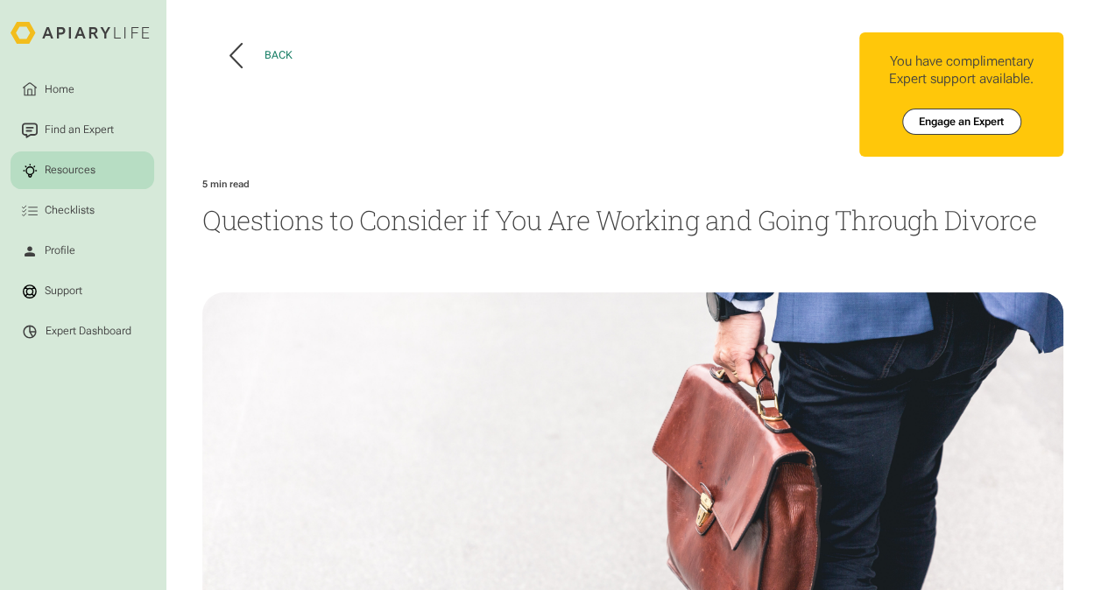
click at [257, 60] on button "Back" at bounding box center [260, 55] width 63 height 25
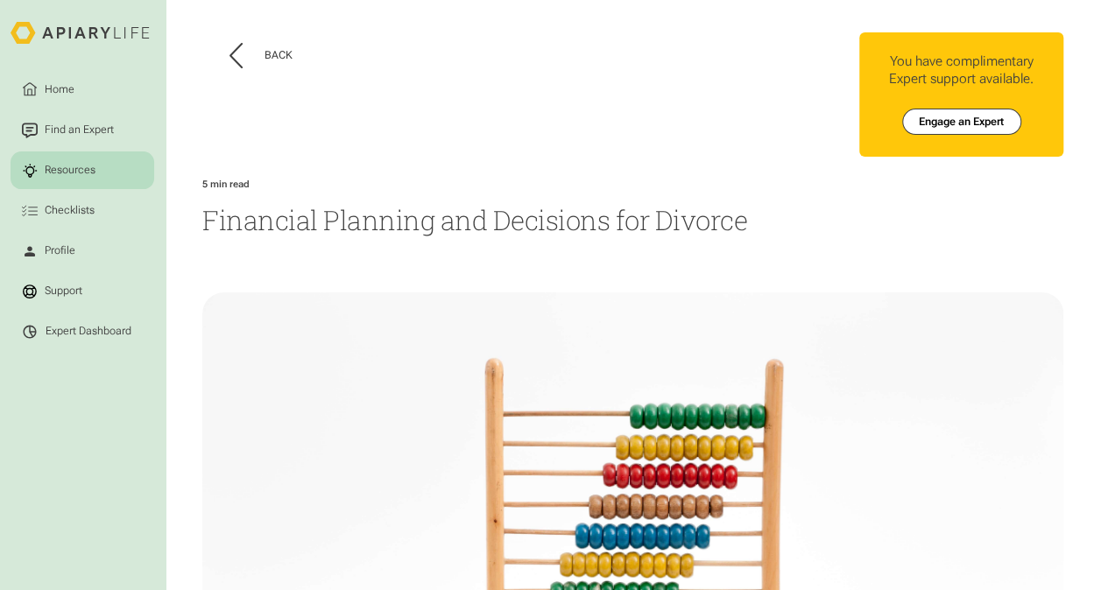
click at [250, 74] on header "Back" at bounding box center [416, 55] width 428 height 47
click at [258, 61] on button "Back" at bounding box center [260, 55] width 63 height 25
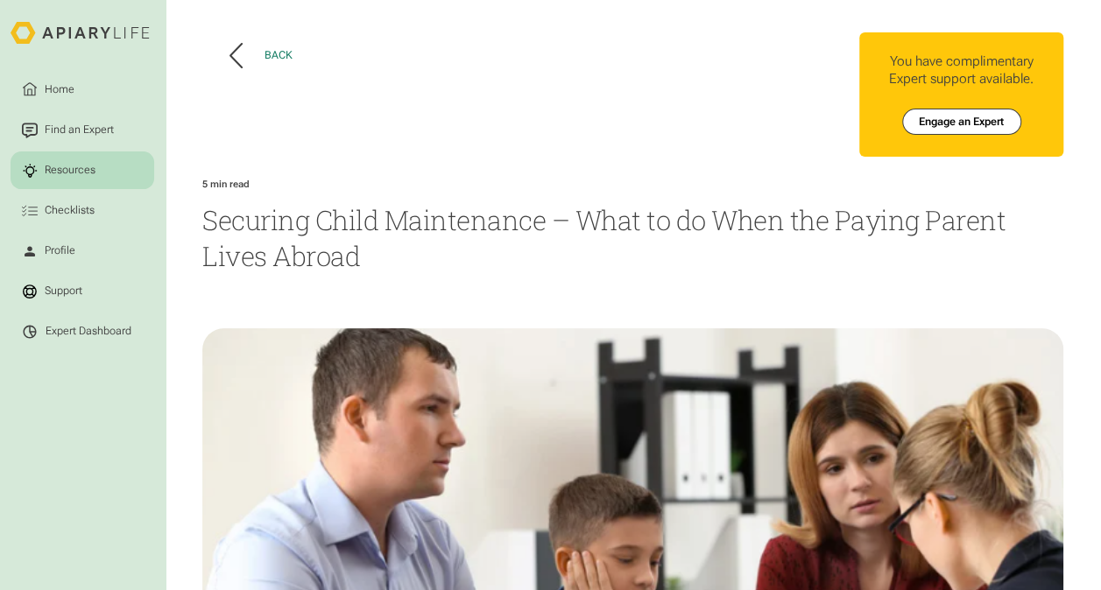
click at [278, 47] on button "Back" at bounding box center [260, 55] width 63 height 25
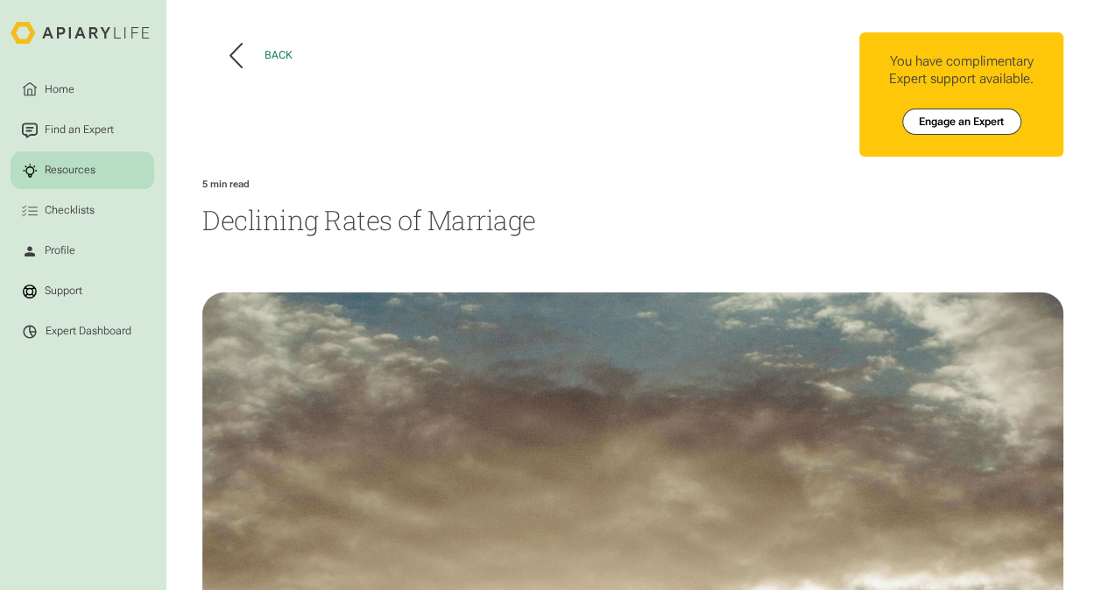
click at [251, 56] on button "Back" at bounding box center [260, 55] width 63 height 25
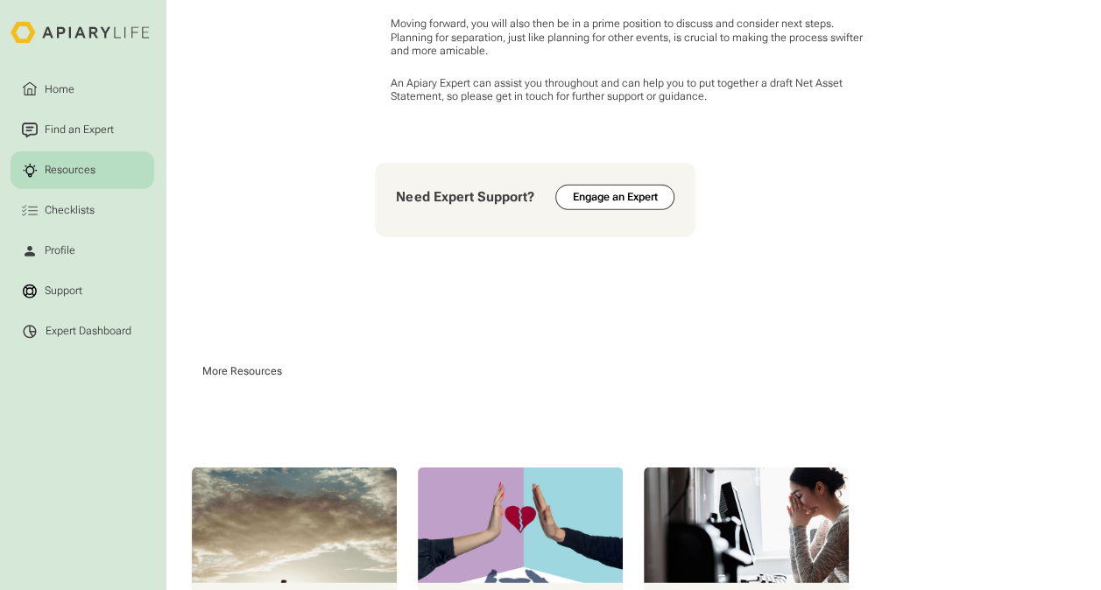
scroll to position [2127, 0]
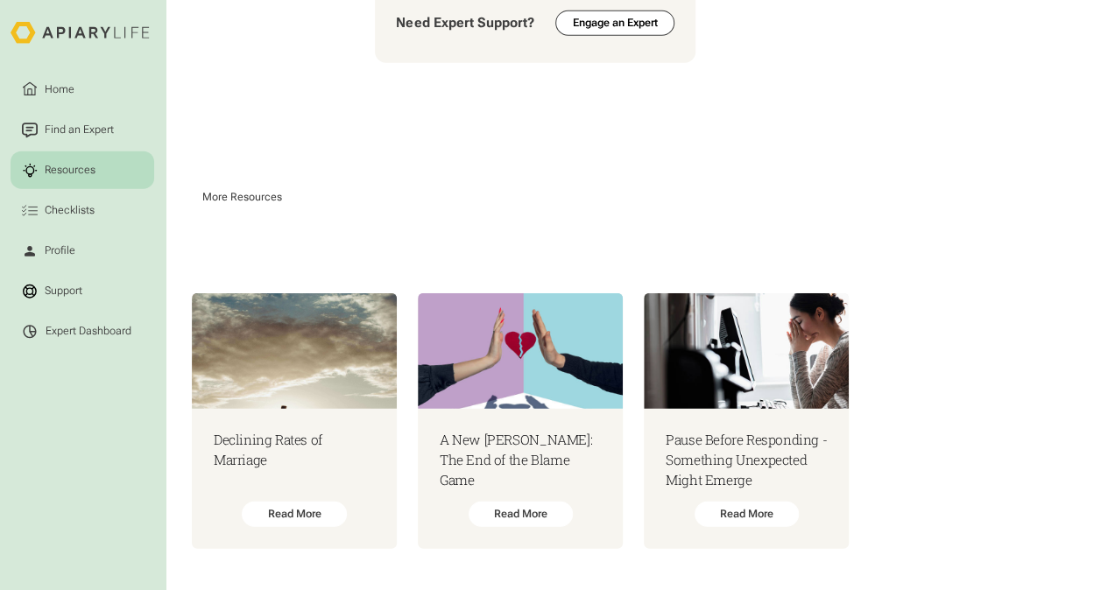
click at [1081, 380] on div "Declining Rates of Marriage Read More A New [PERSON_NAME]: The End of the Blame…" at bounding box center [646, 421] width 909 height 256
click at [512, 508] on div "Read More" at bounding box center [520, 516] width 105 height 26
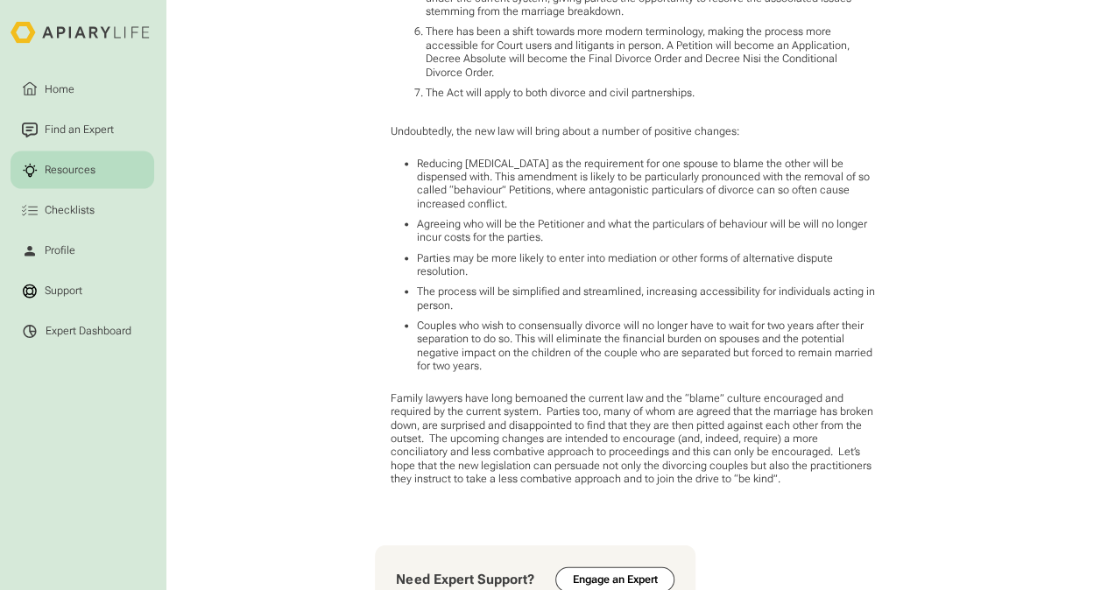
scroll to position [1839, 0]
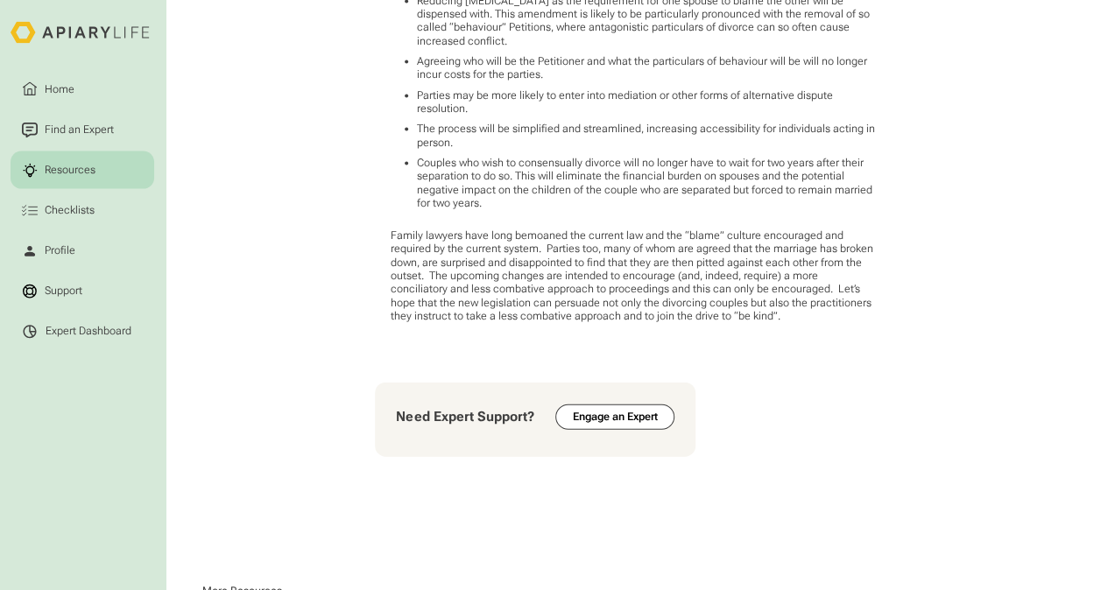
click at [808, 229] on p "Family lawyers have long bemoaned the current law and the “blame” culture encou…" at bounding box center [633, 276] width 484 height 95
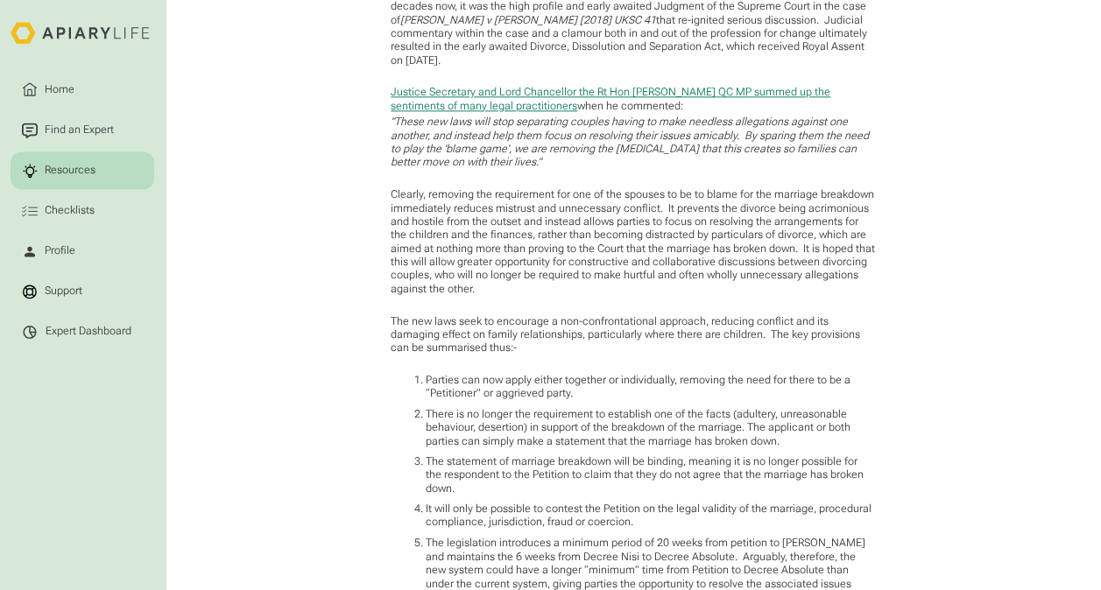
scroll to position [964, 0]
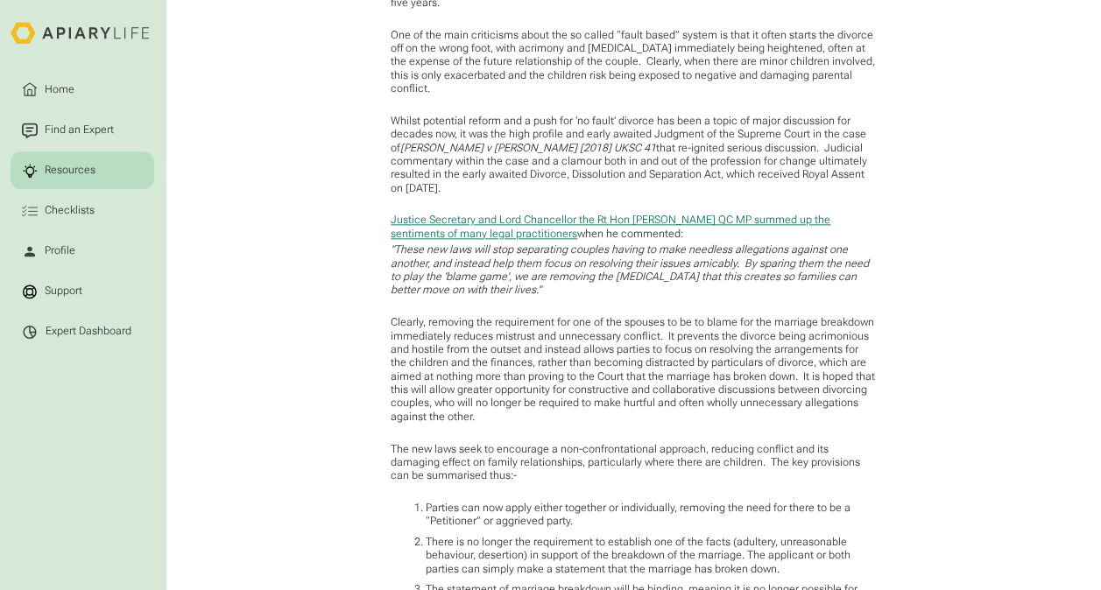
click at [49, 166] on div "Resources" at bounding box center [70, 171] width 56 height 16
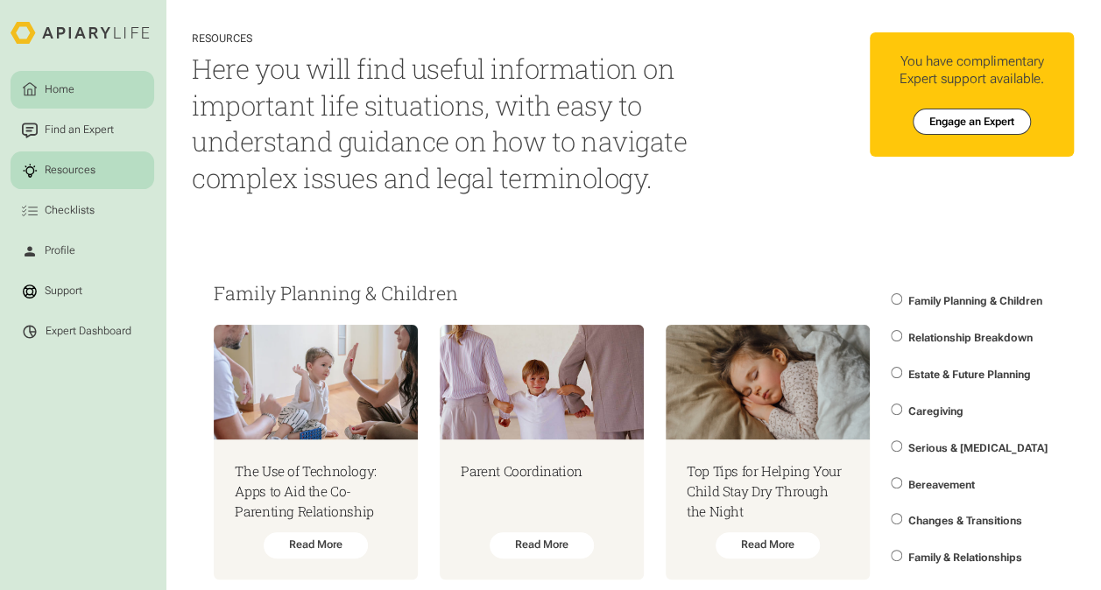
click at [83, 81] on link "Home" at bounding box center [83, 90] width 144 height 38
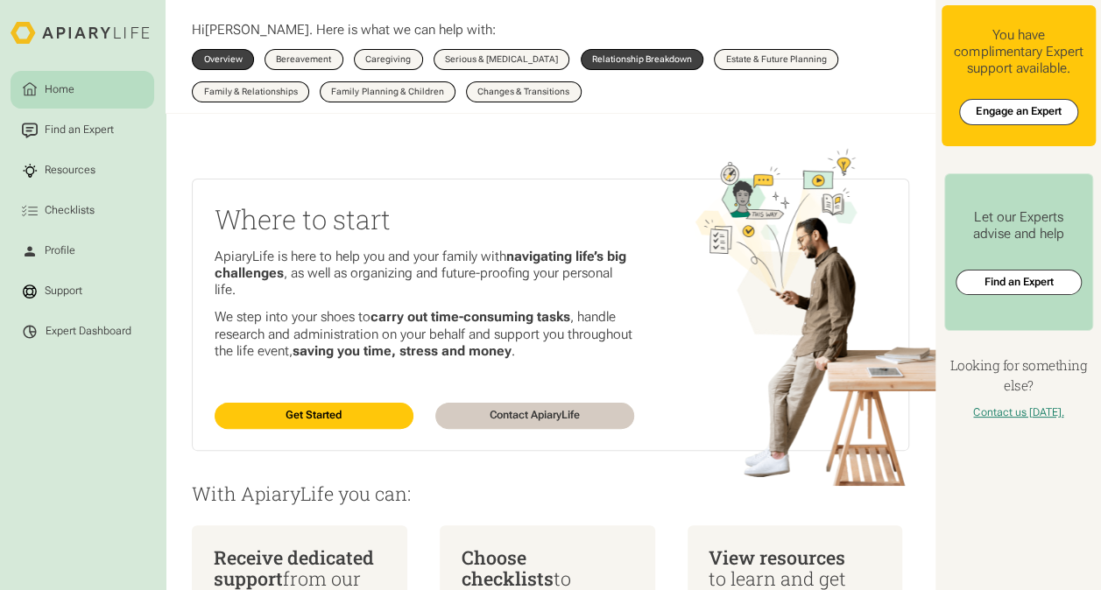
click at [611, 60] on div "Relationship Breakdown" at bounding box center [642, 59] width 100 height 9
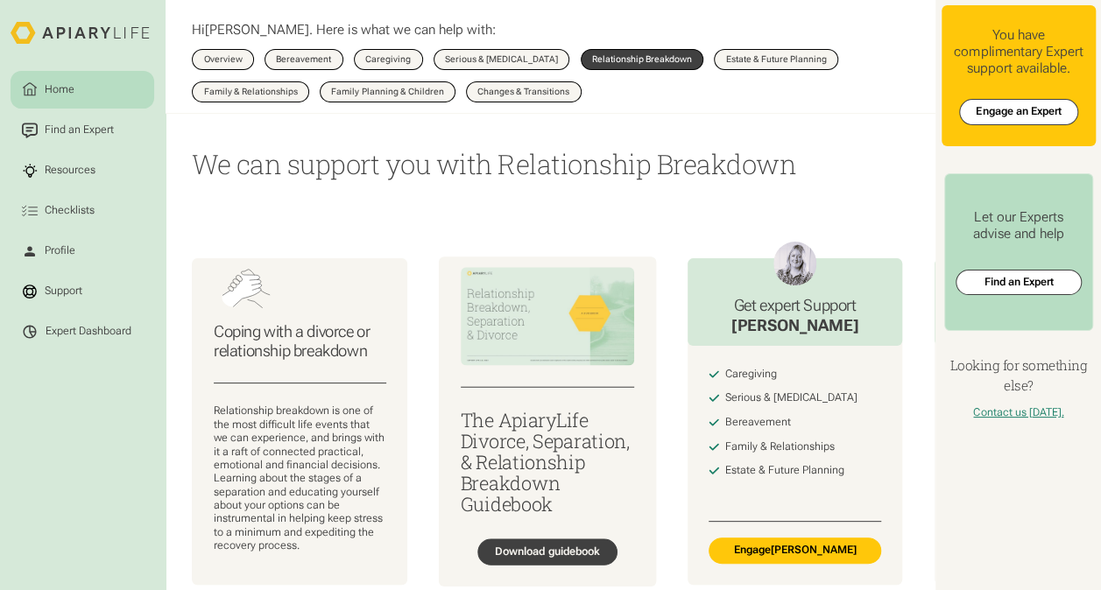
click at [540, 560] on div "Download guidebook" at bounding box center [547, 553] width 105 height 14
